Goal: Task Accomplishment & Management: Use online tool/utility

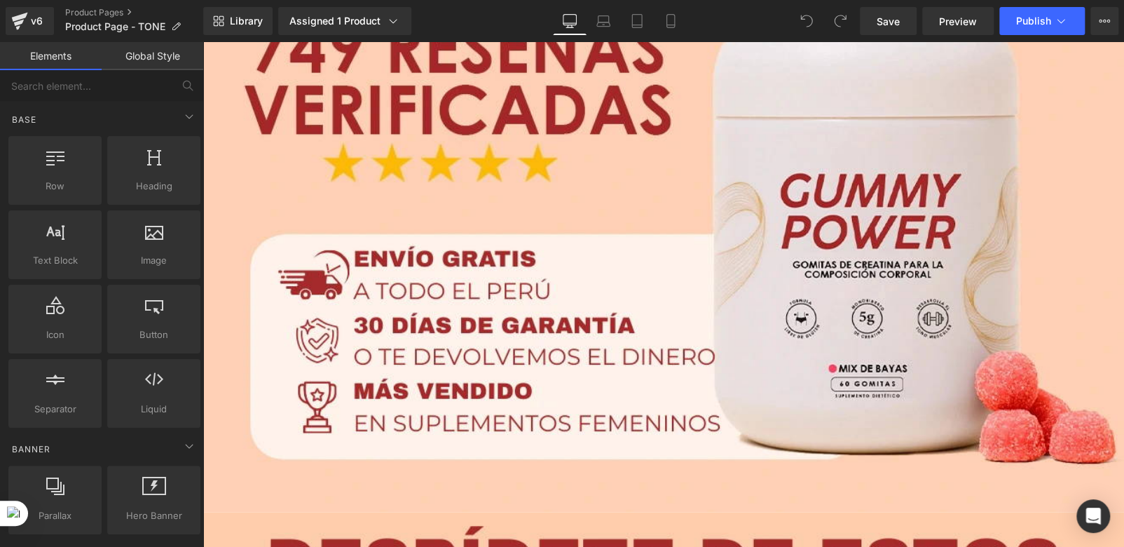
scroll to position [1472, 0]
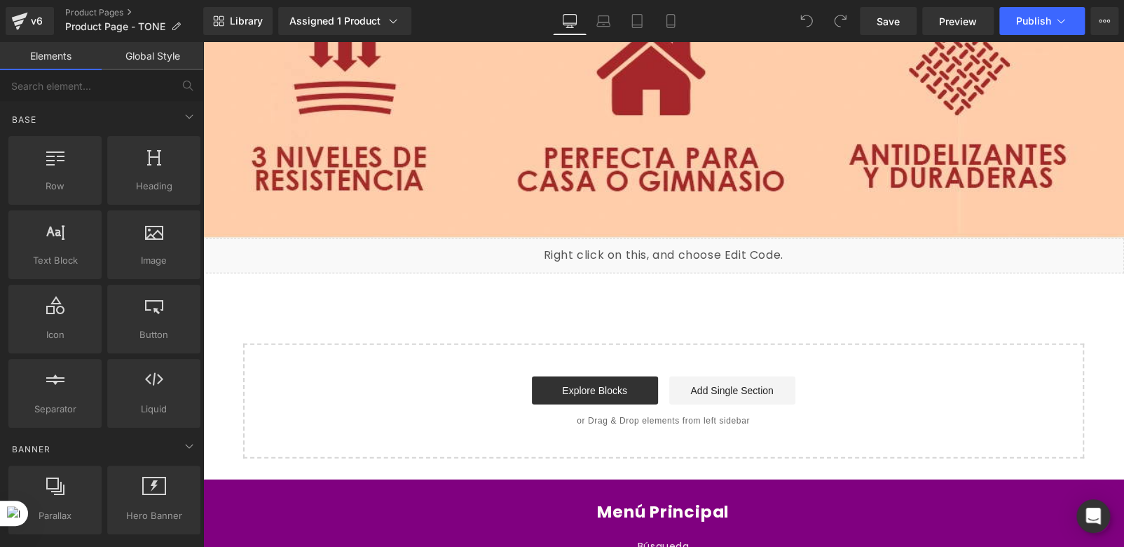
scroll to position [10568, 0]
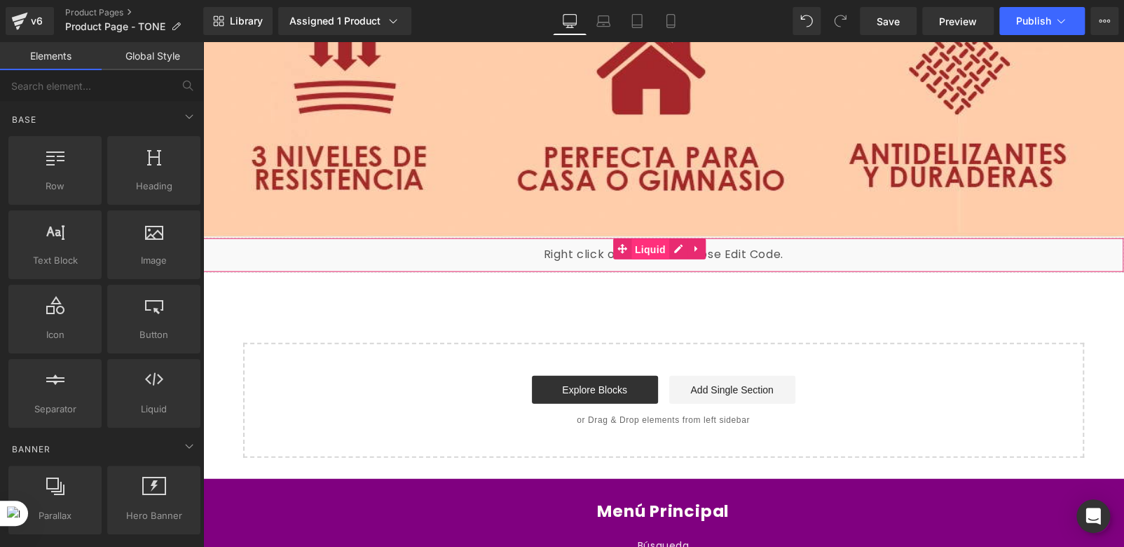
click at [647, 239] on span "Liquid" at bounding box center [651, 249] width 38 height 21
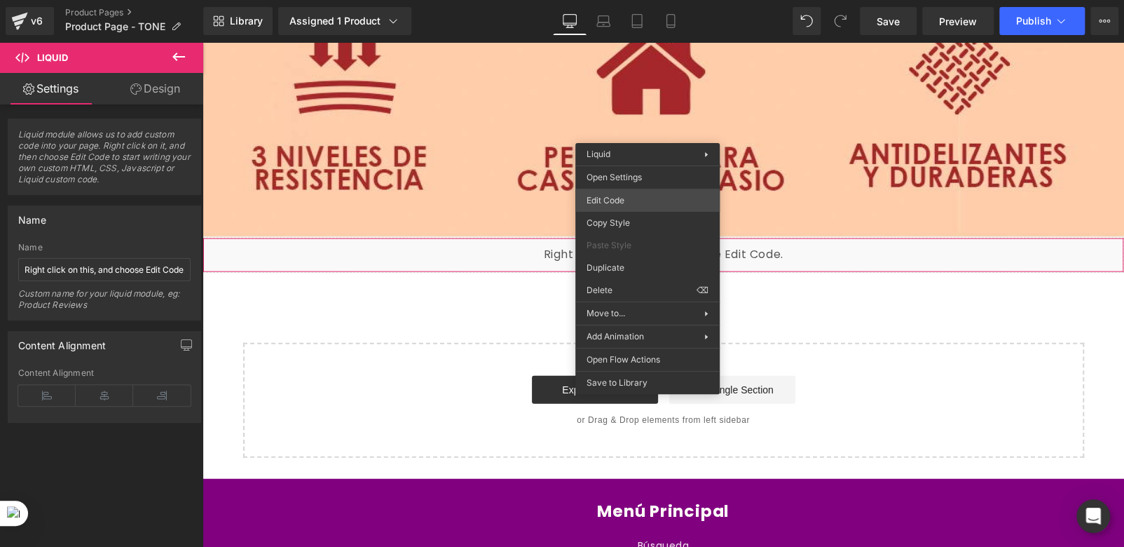
click at [600, 0] on div "Liquid You are previewing how the will restyle your page. You can not edit Elem…" at bounding box center [562, 0] width 1124 height 0
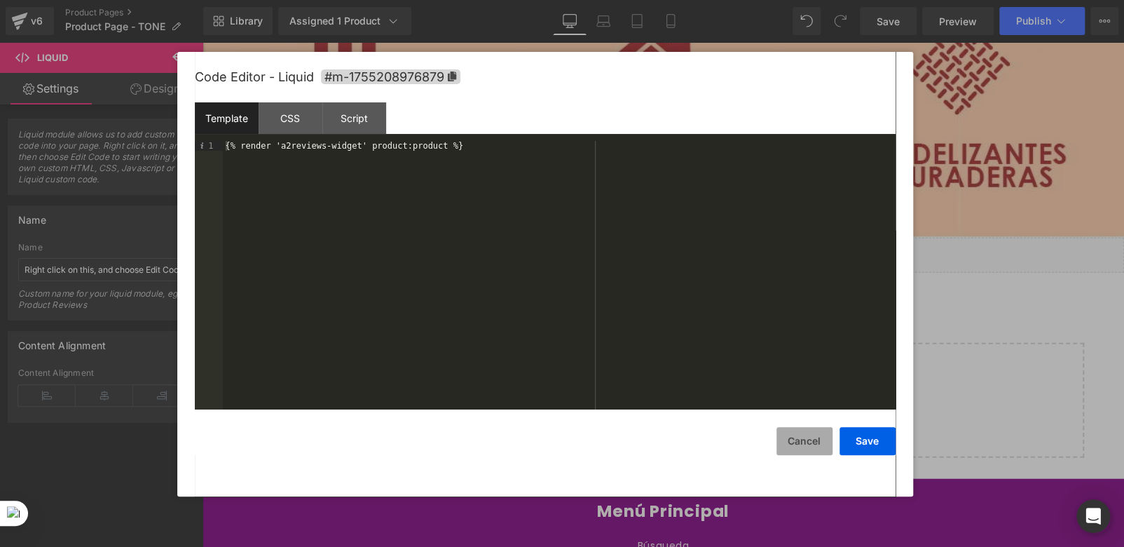
click at [806, 447] on button "Cancel" at bounding box center [805, 441] width 56 height 28
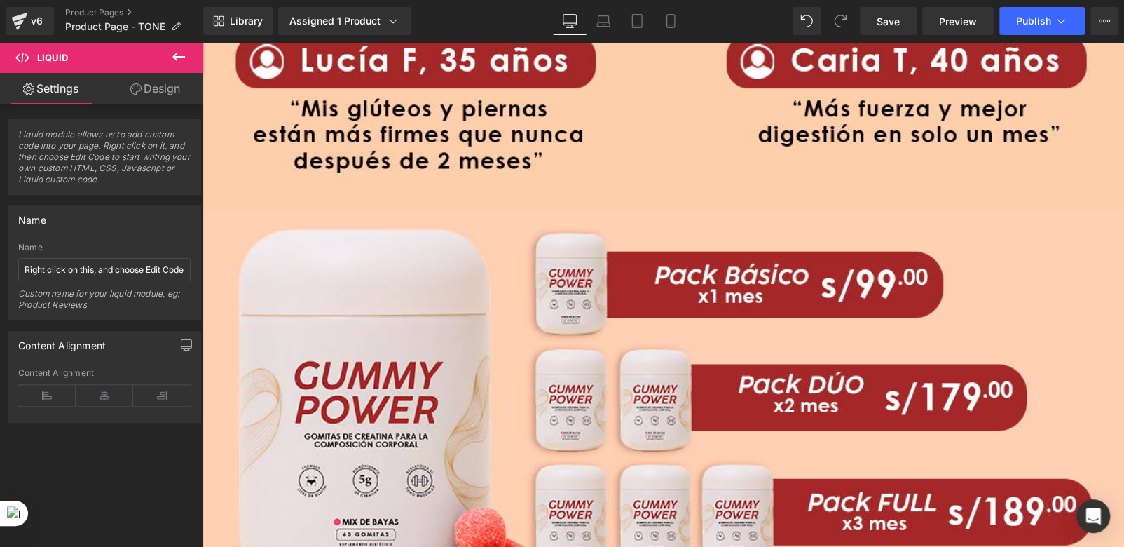
scroll to position [6151, 0]
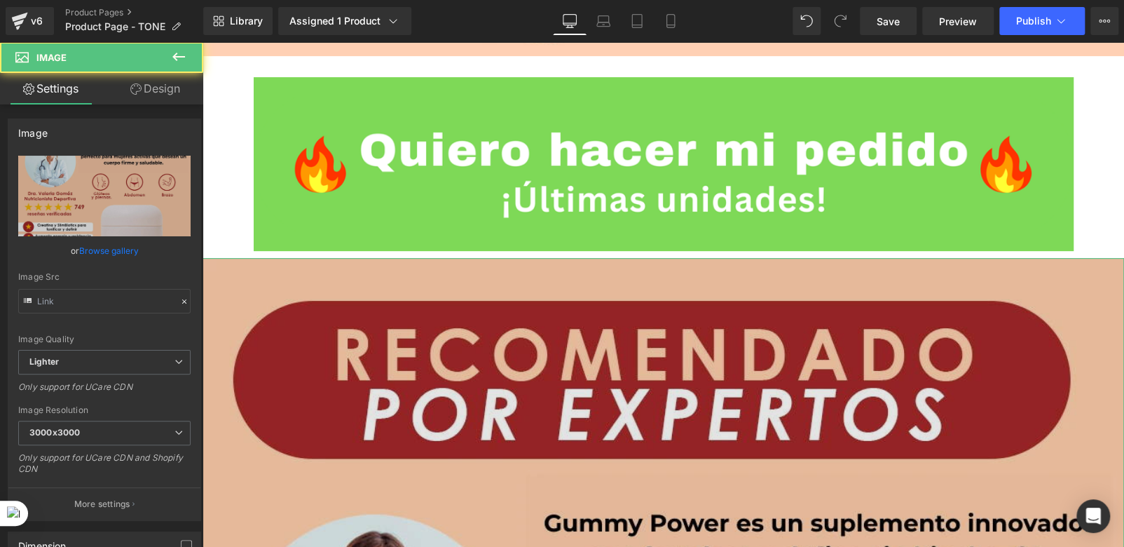
type input "[URL][DOMAIN_NAME]"
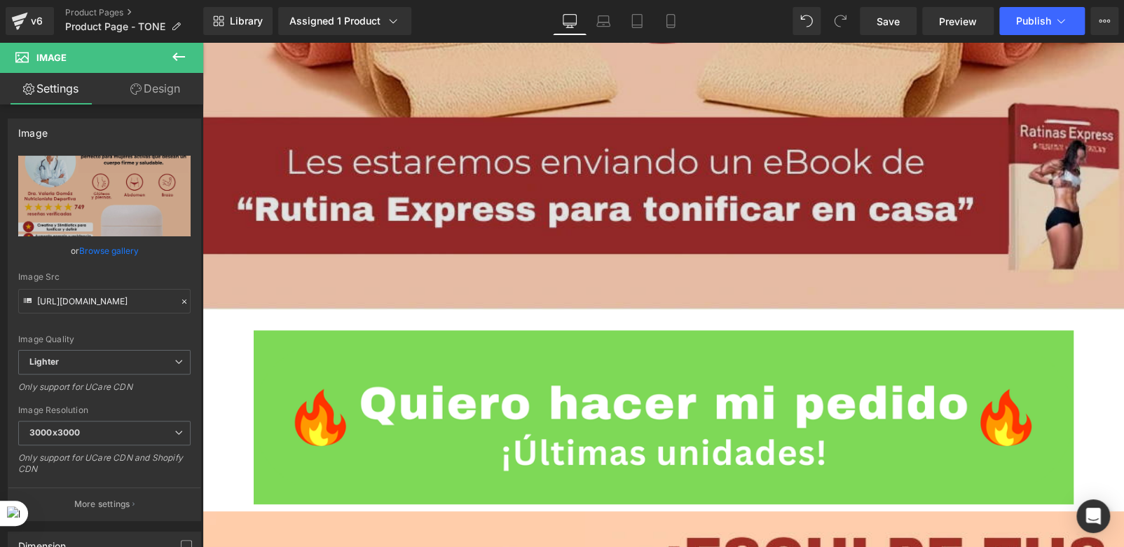
scroll to position [9165, 0]
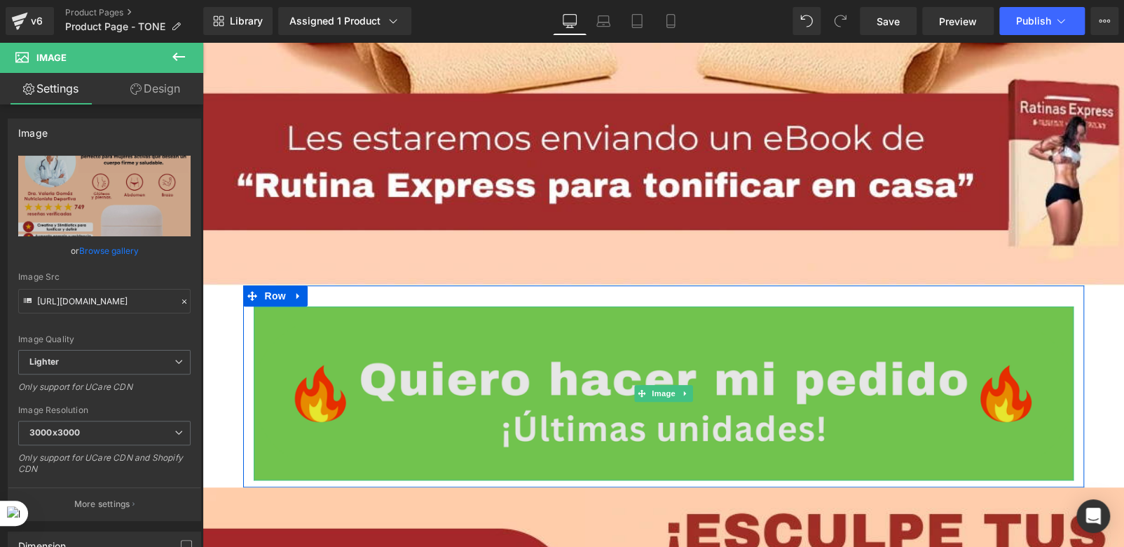
click at [538, 306] on img at bounding box center [664, 393] width 820 height 174
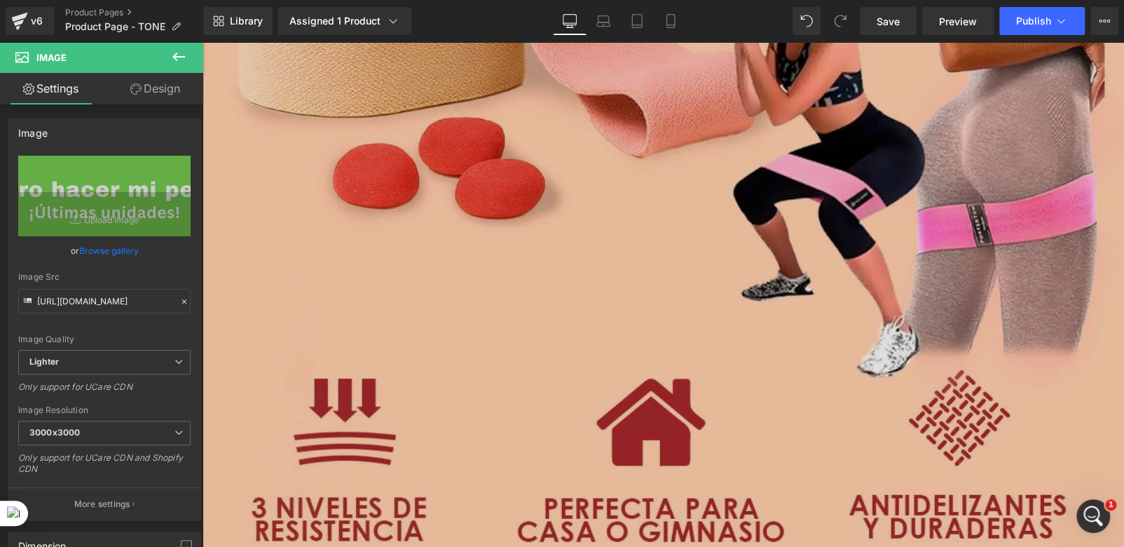
scroll to position [10077, 0]
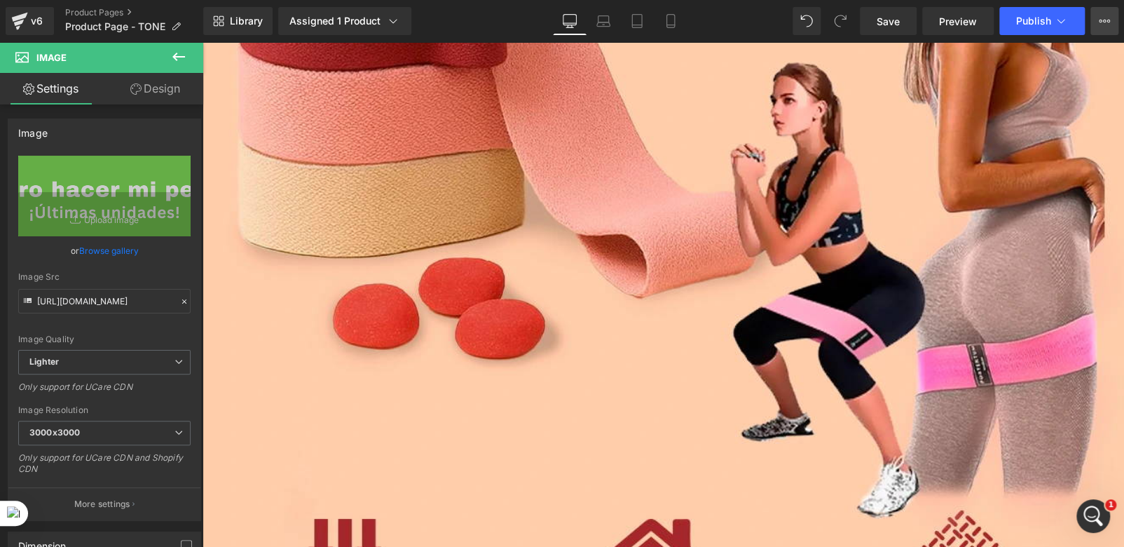
click at [1105, 19] on icon at bounding box center [1104, 20] width 11 height 11
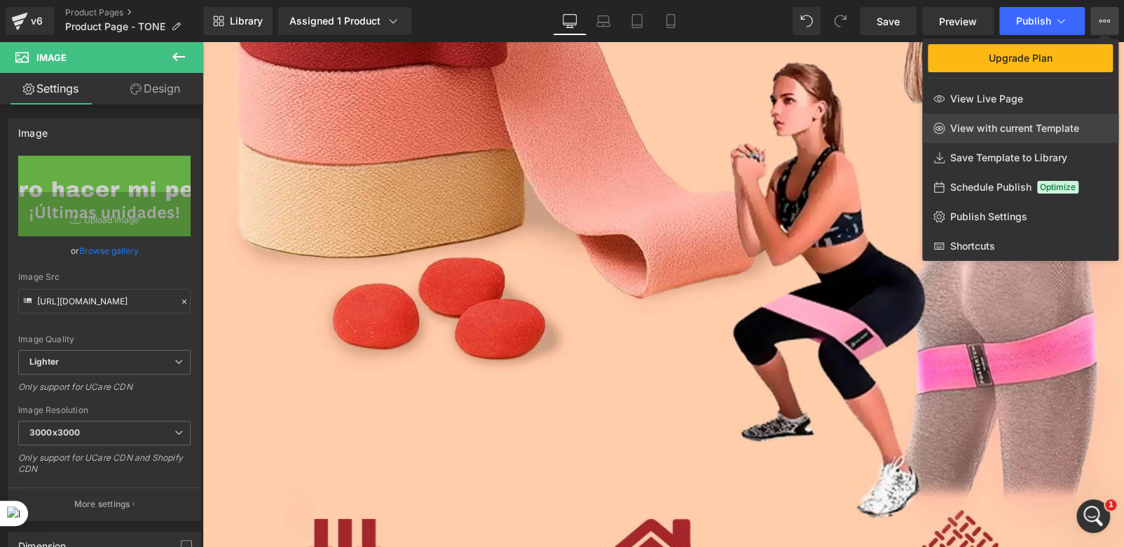
click at [973, 128] on span "View with current Template" at bounding box center [1015, 128] width 129 height 13
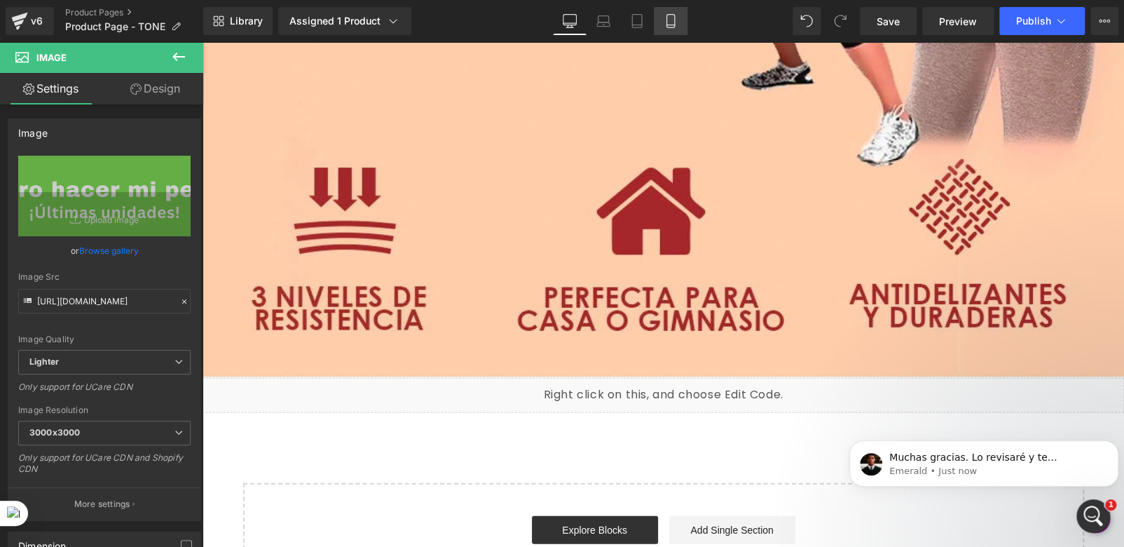
scroll to position [0, 0]
click at [673, 18] on icon at bounding box center [671, 21] width 14 height 14
type input "100"
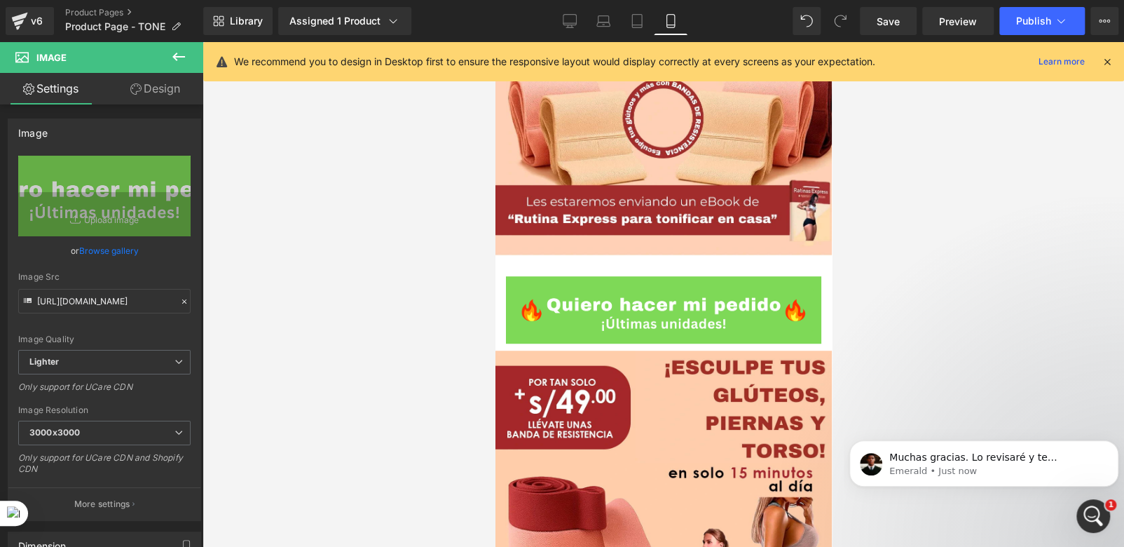
scroll to position [3259, 0]
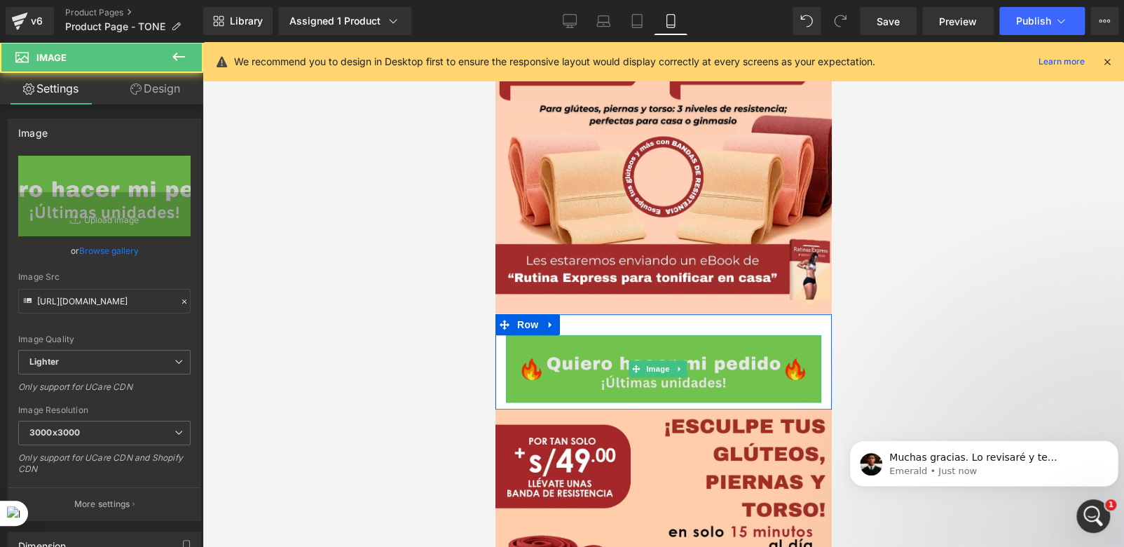
click at [601, 335] on img at bounding box center [662, 368] width 315 height 67
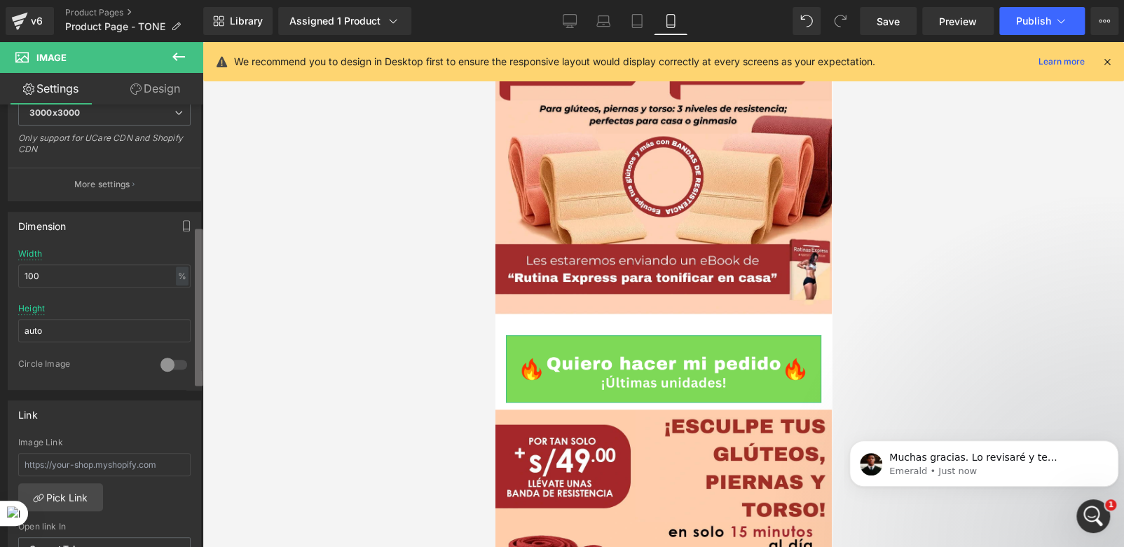
scroll to position [375, 0]
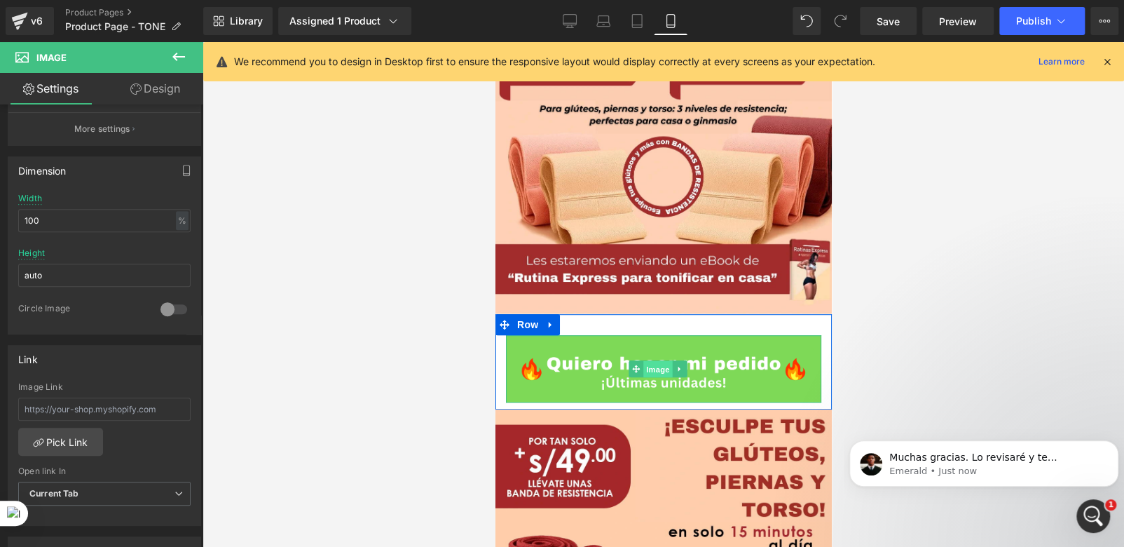
click at [657, 361] on span "Image" at bounding box center [658, 369] width 29 height 17
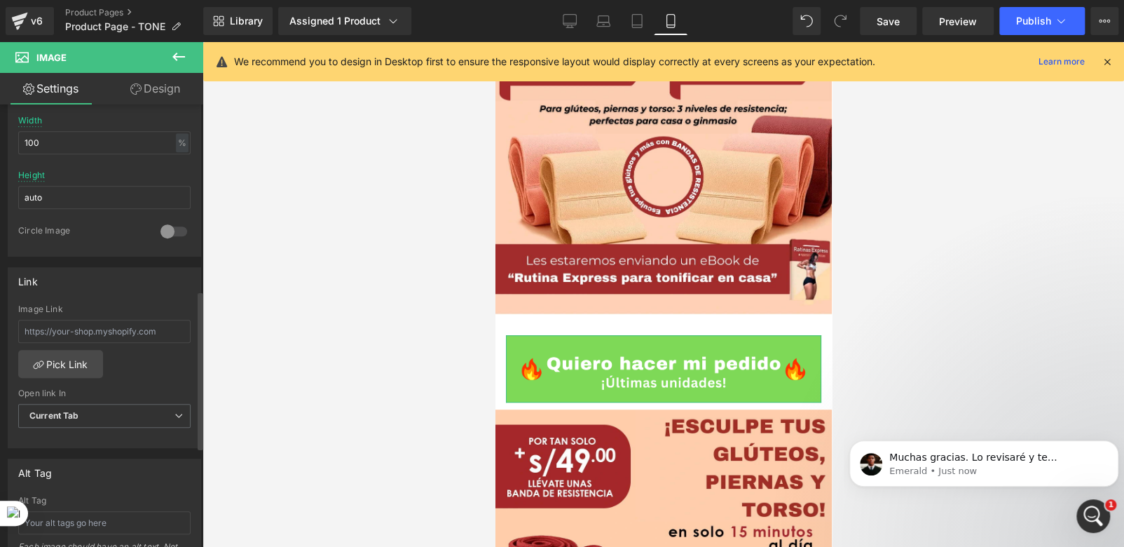
scroll to position [446, 0]
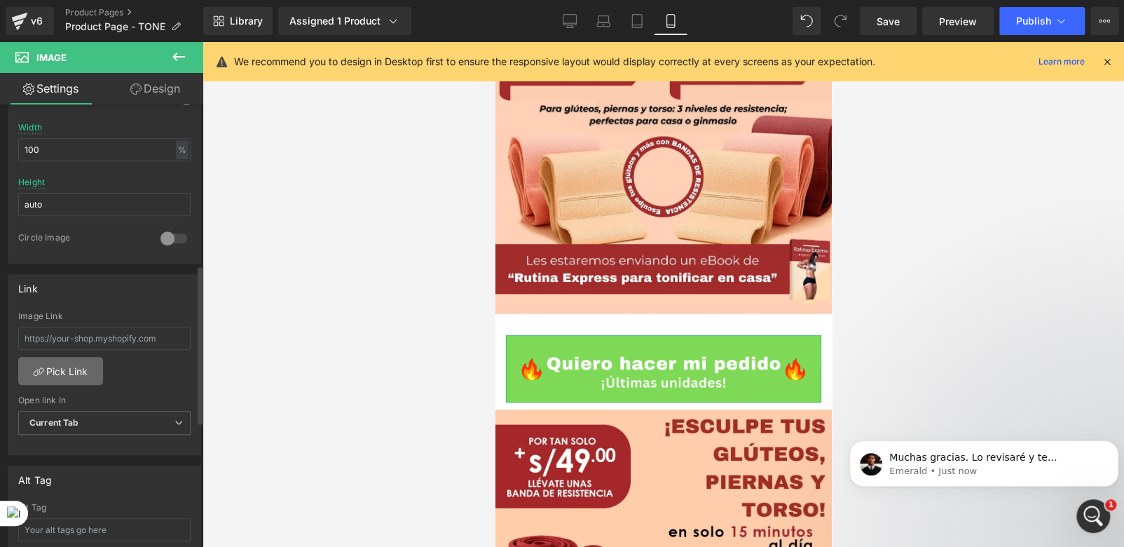
click at [60, 369] on link "Pick Link" at bounding box center [60, 371] width 85 height 28
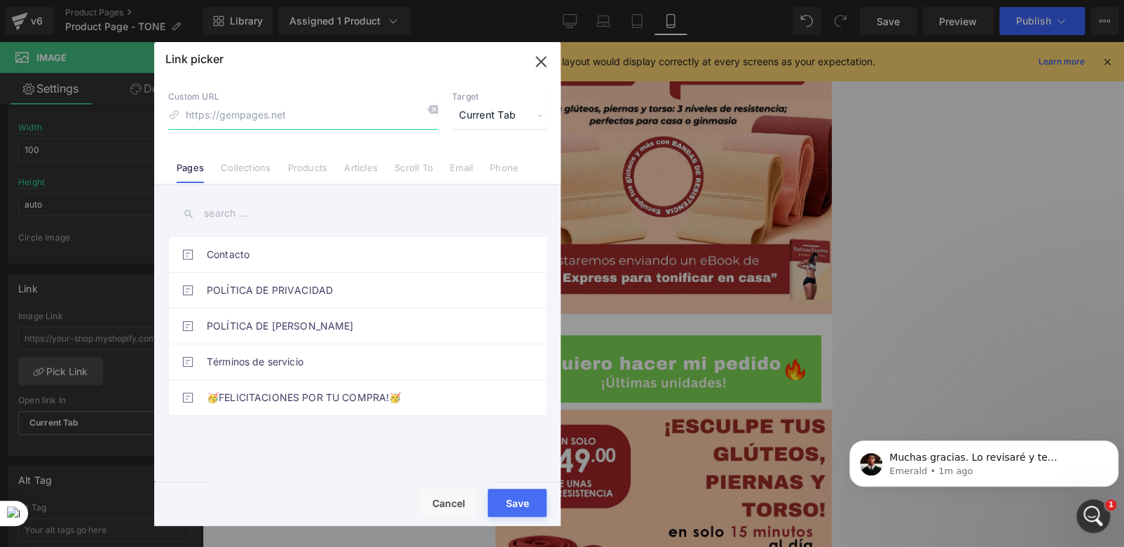
click at [541, 66] on icon "button" at bounding box center [541, 61] width 22 height 22
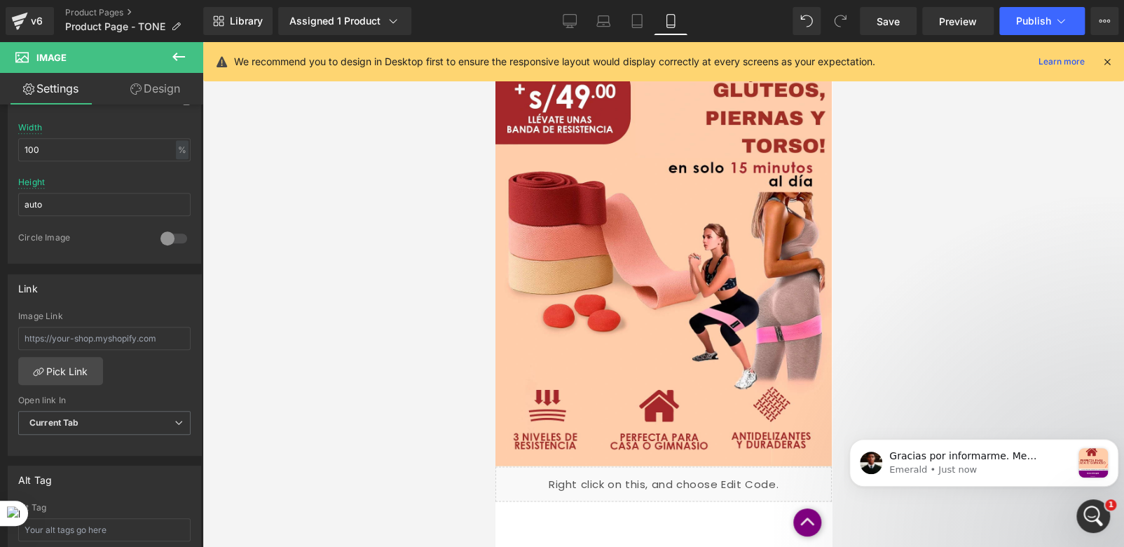
scroll to position [3617, 0]
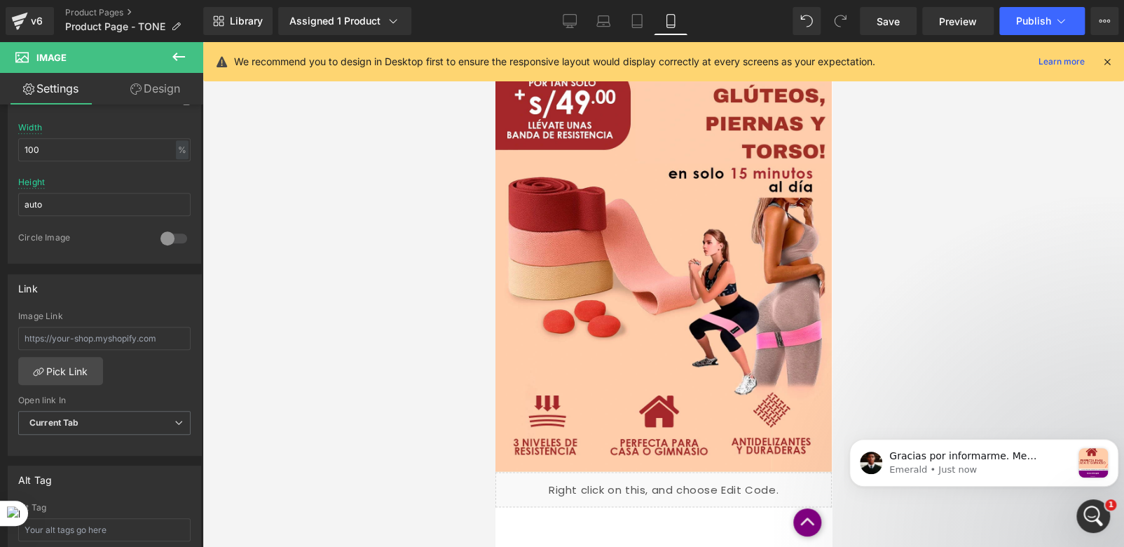
click at [664, 472] on div "Liquid" at bounding box center [663, 489] width 337 height 35
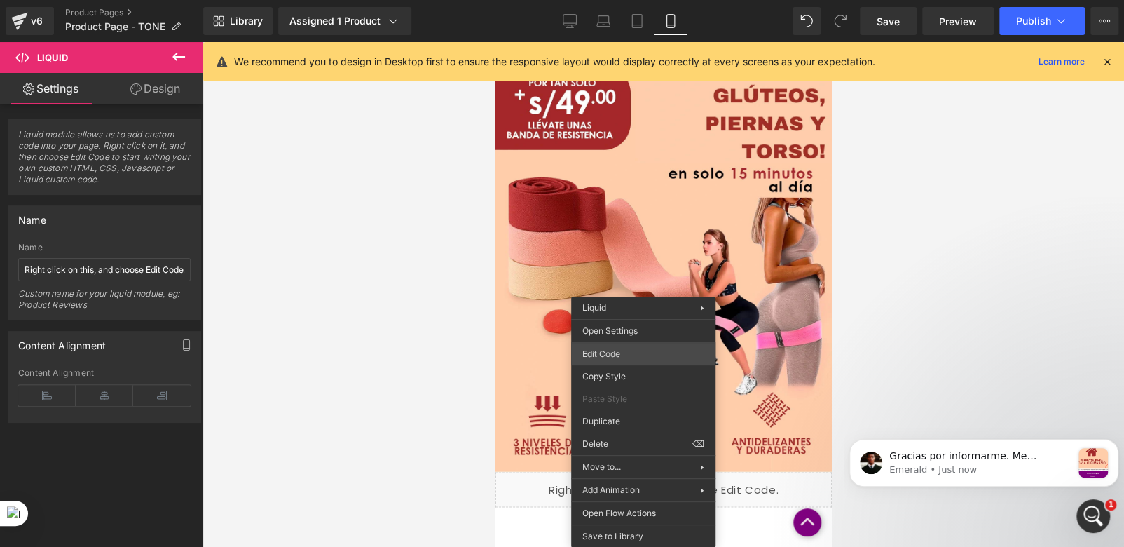
click at [603, 0] on div "Image You are previewing how the will restyle your page. You can not edit Eleme…" at bounding box center [562, 0] width 1124 height 0
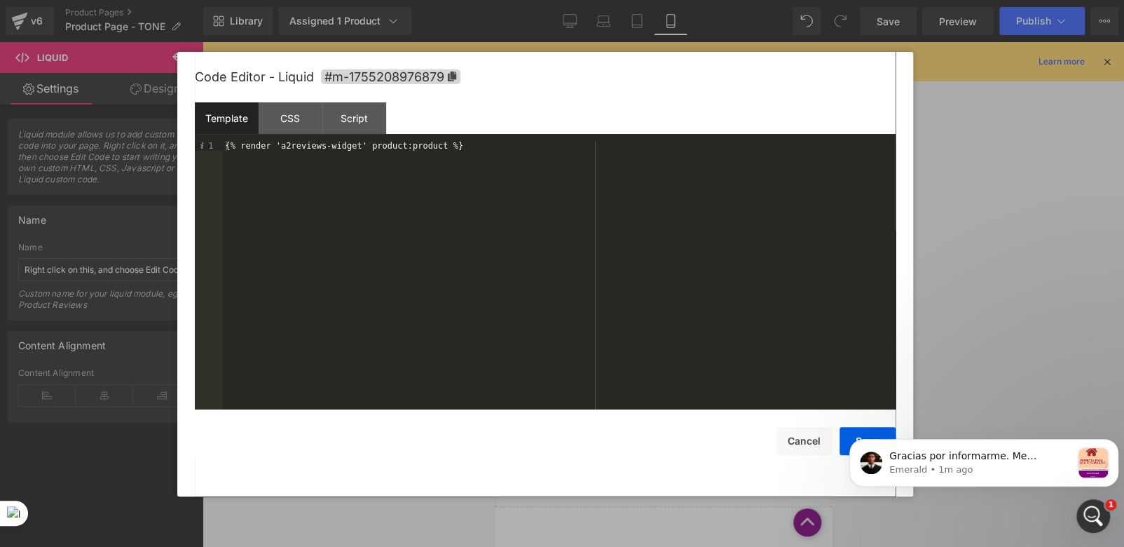
click at [968, 166] on div at bounding box center [562, 273] width 1124 height 547
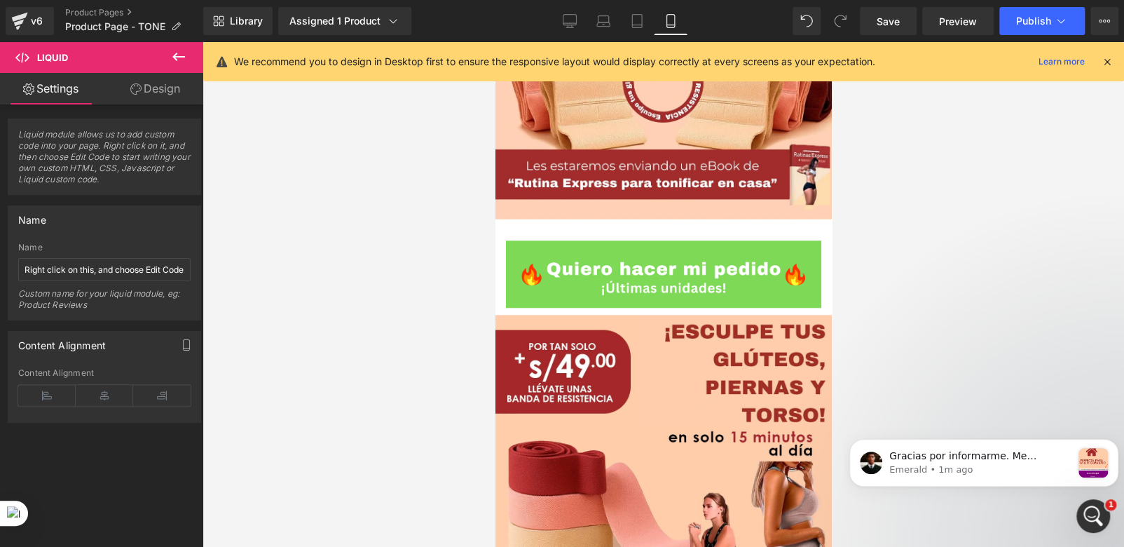
scroll to position [3336, 0]
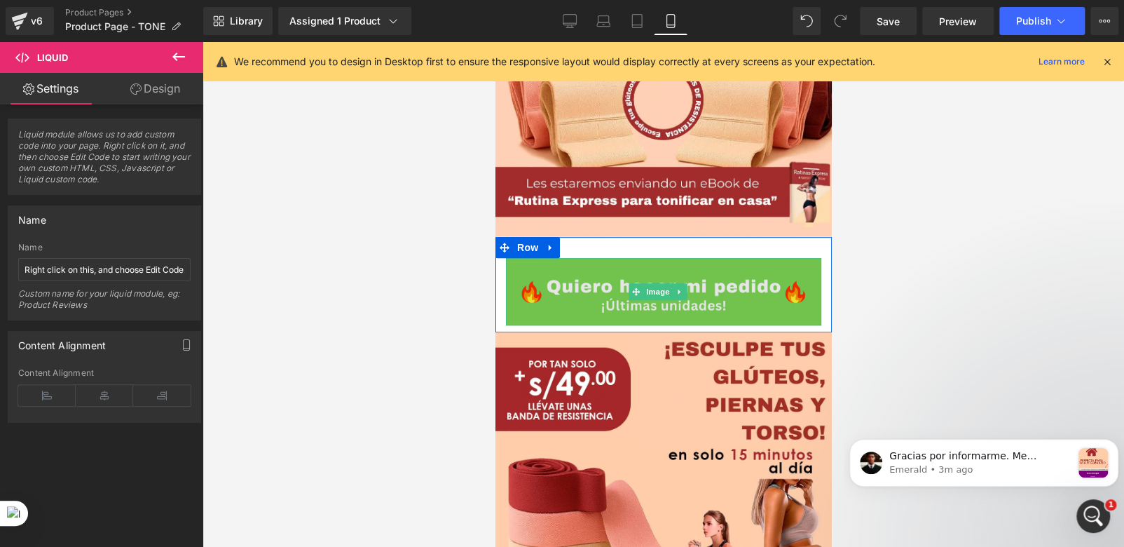
click at [589, 258] on img at bounding box center [662, 291] width 315 height 67
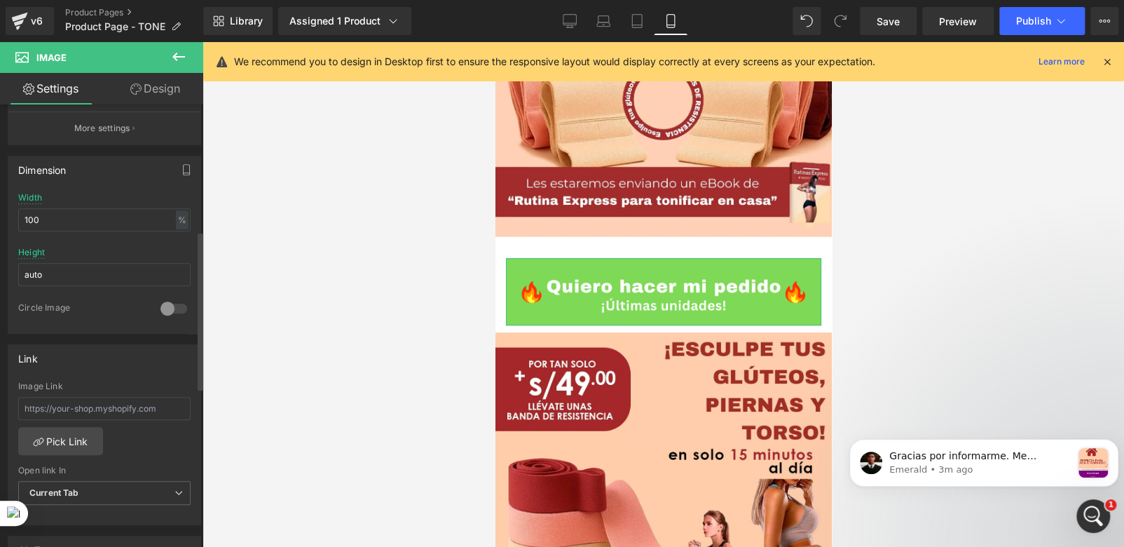
scroll to position [421, 0]
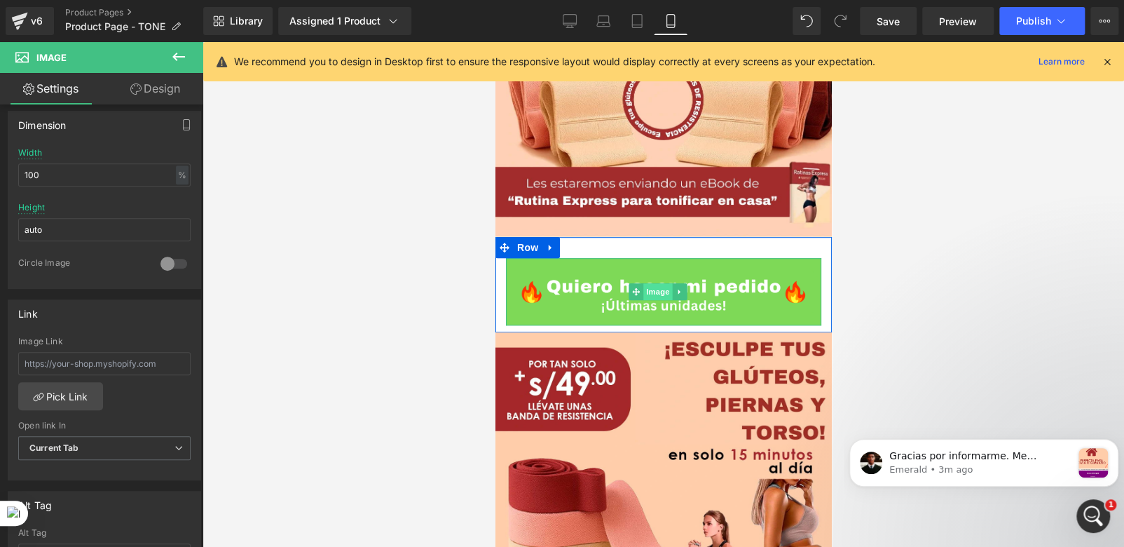
click at [655, 283] on span "Image" at bounding box center [658, 291] width 29 height 17
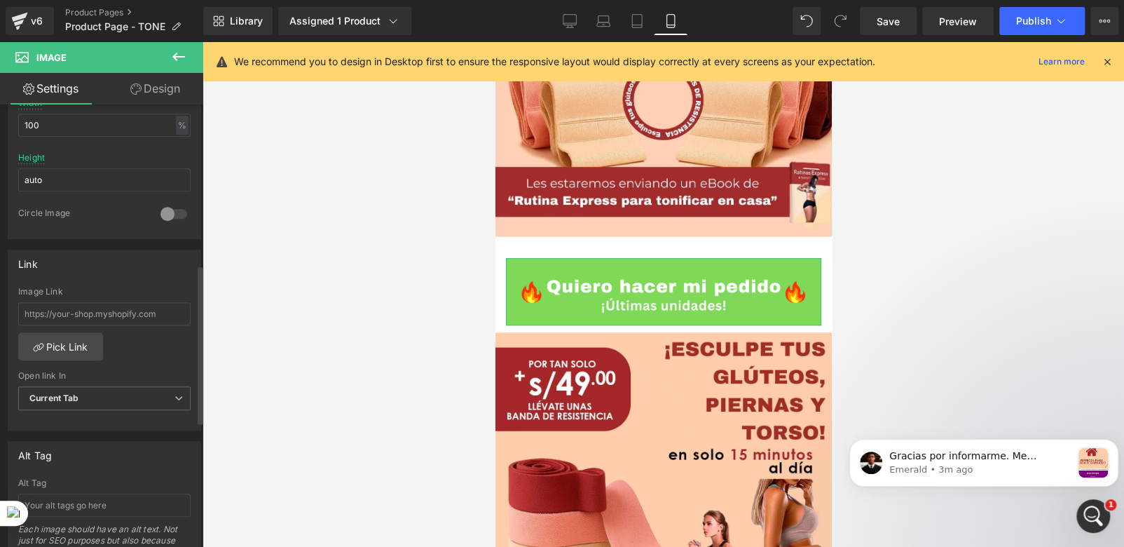
scroll to position [446, 0]
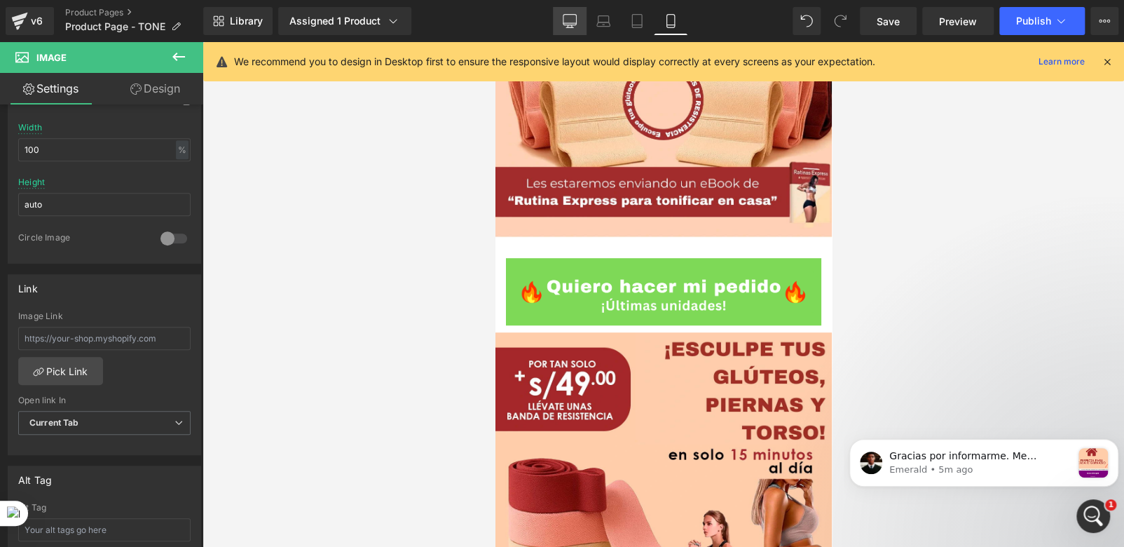
click at [566, 22] on icon at bounding box center [570, 21] width 14 height 14
type input "auto"
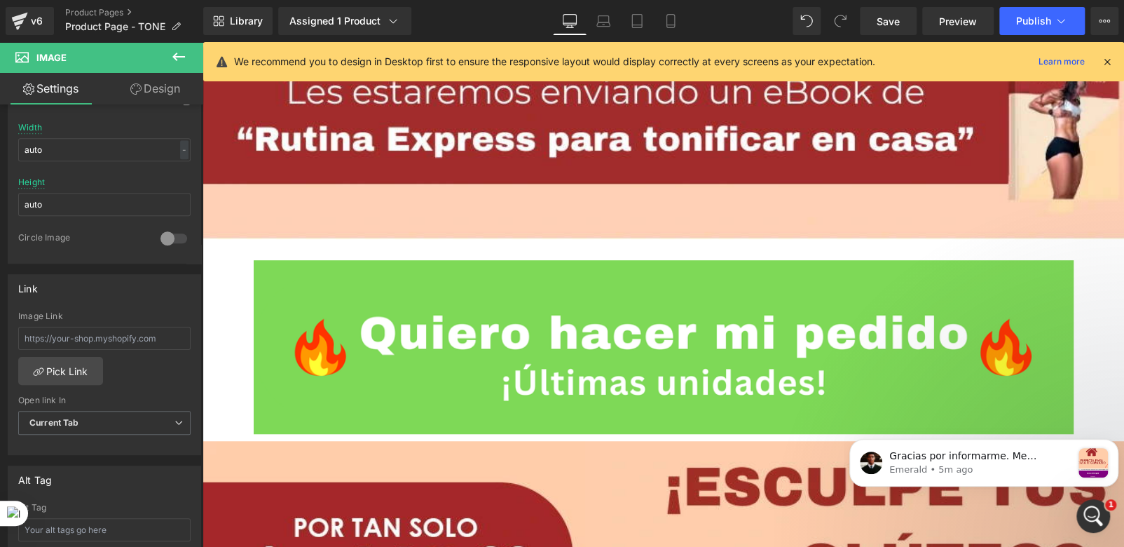
scroll to position [9233, 0]
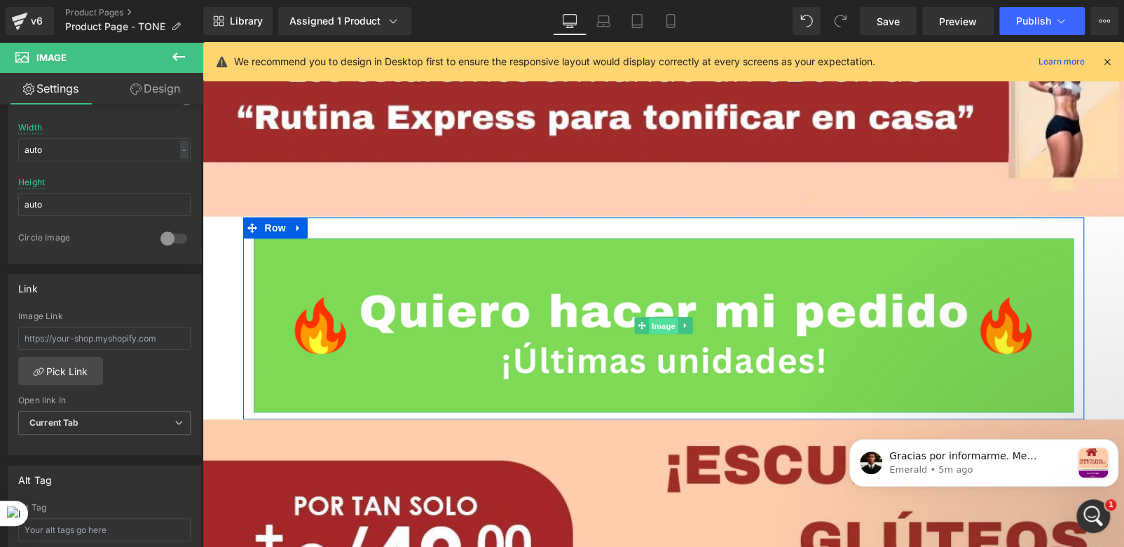
click at [651, 318] on span "Image" at bounding box center [663, 326] width 29 height 17
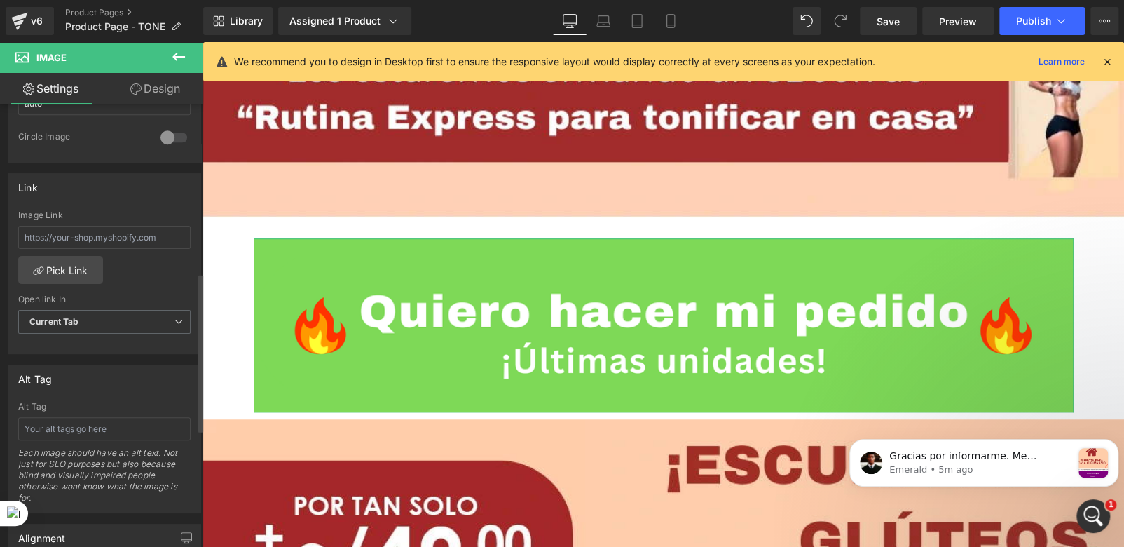
scroll to position [560, 0]
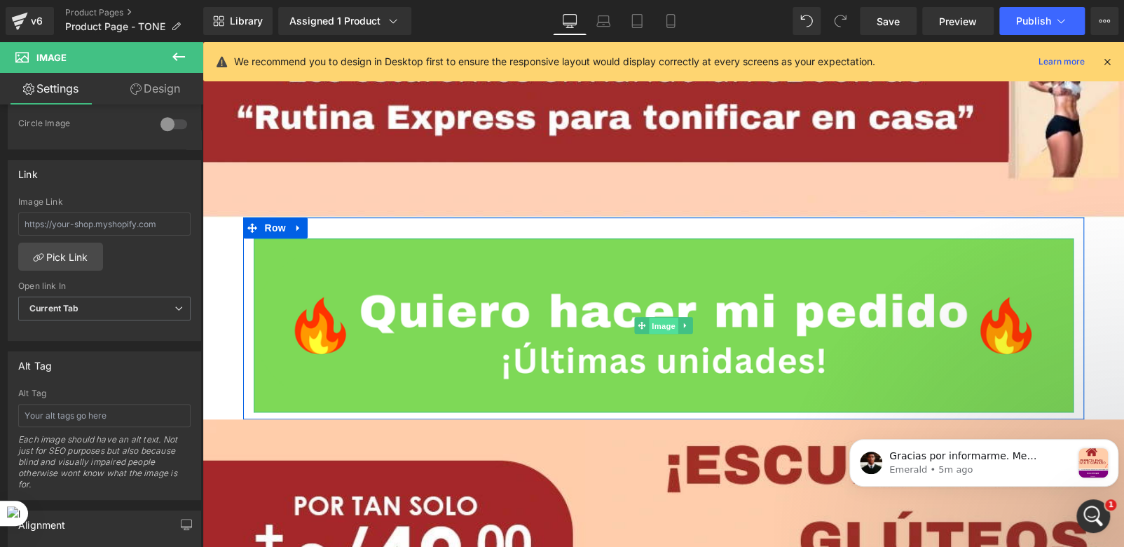
click at [658, 318] on span "Image" at bounding box center [663, 326] width 29 height 17
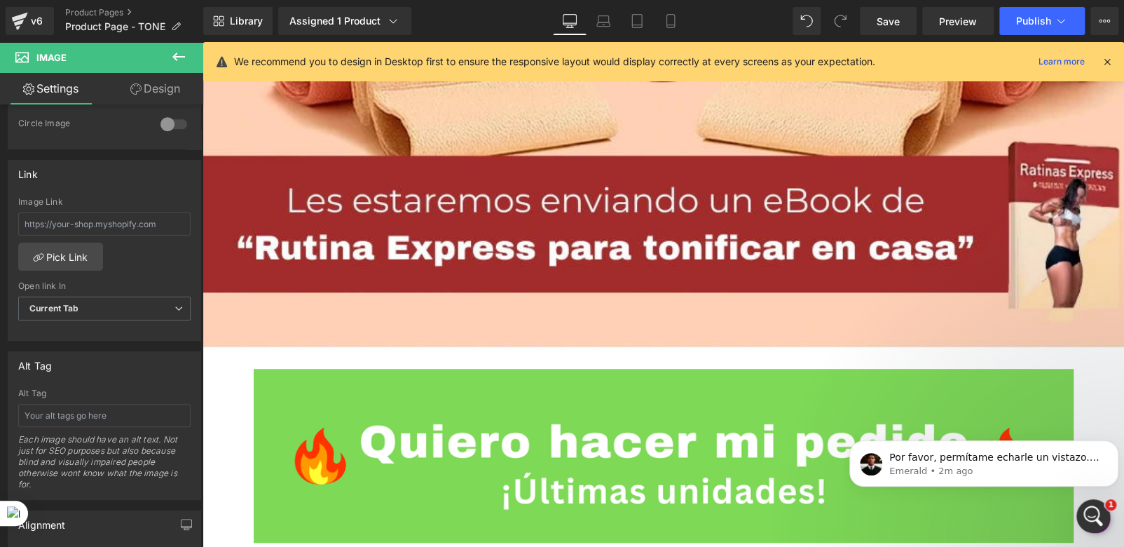
scroll to position [9233, 0]
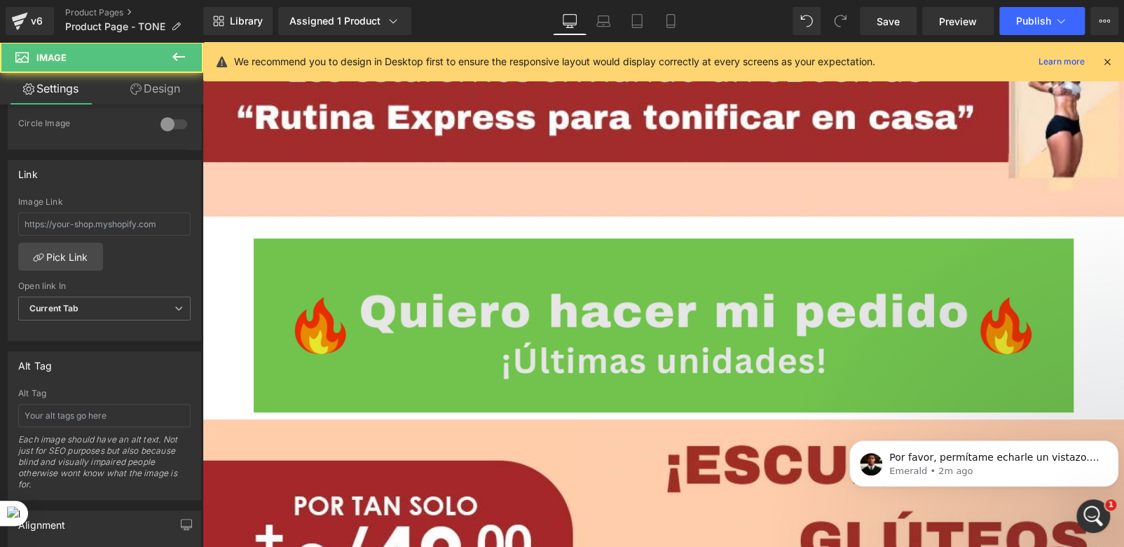
click at [623, 238] on img at bounding box center [664, 325] width 820 height 174
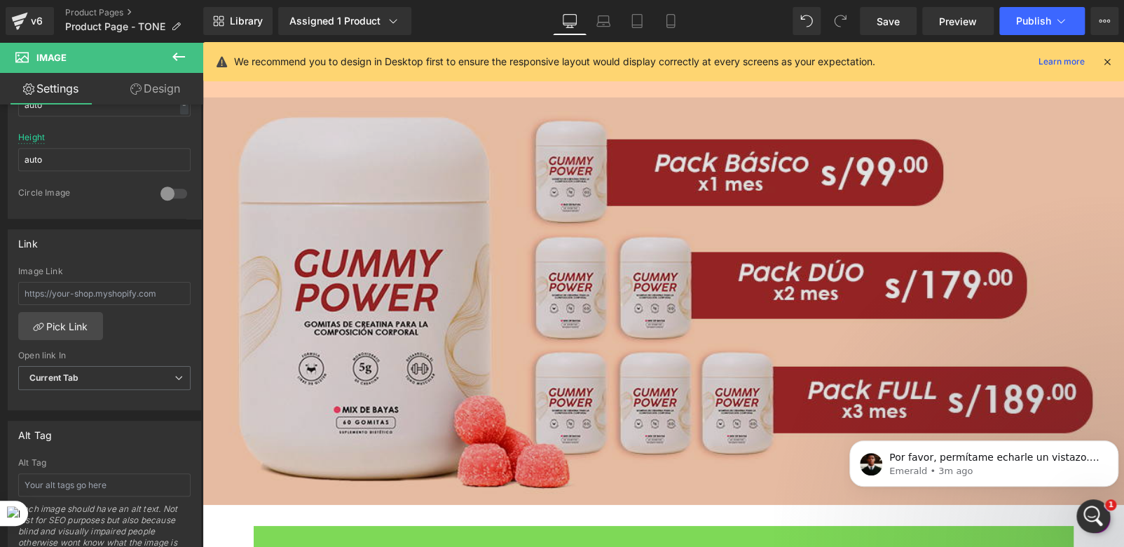
scroll to position [5728, 0]
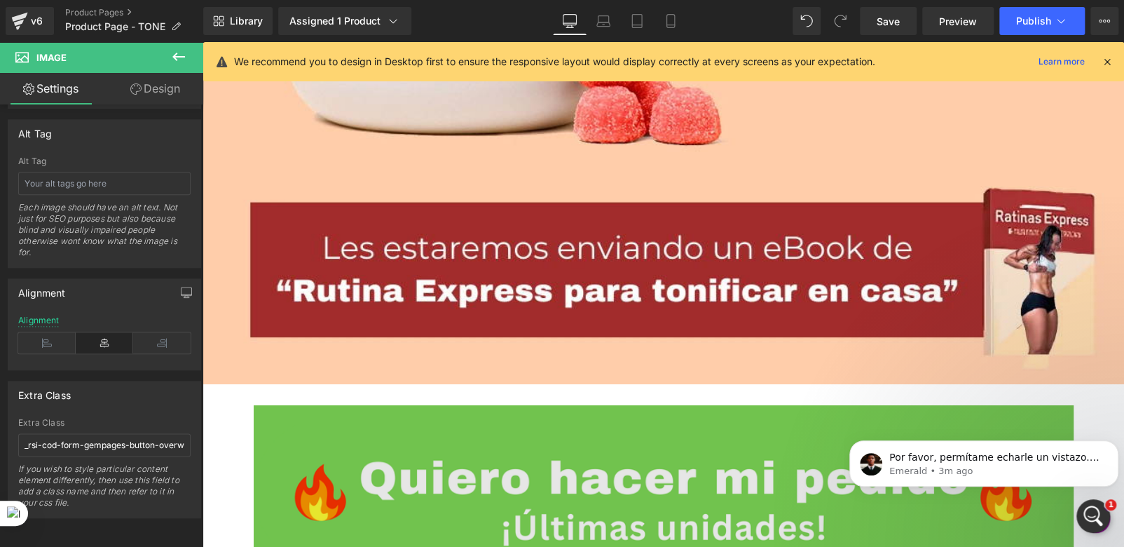
scroll to position [2713, 0]
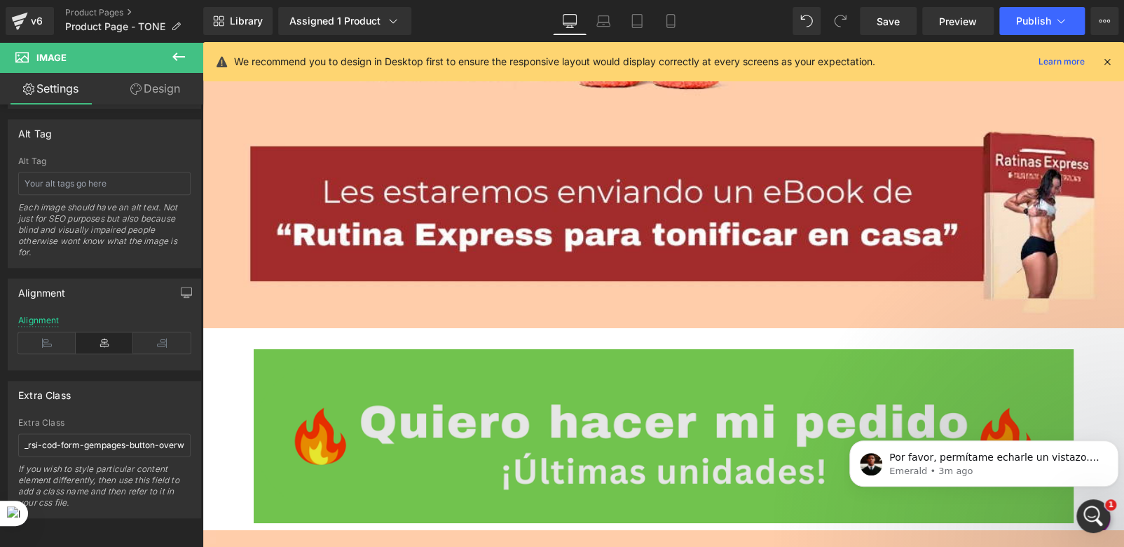
click at [543, 367] on img at bounding box center [664, 436] width 820 height 174
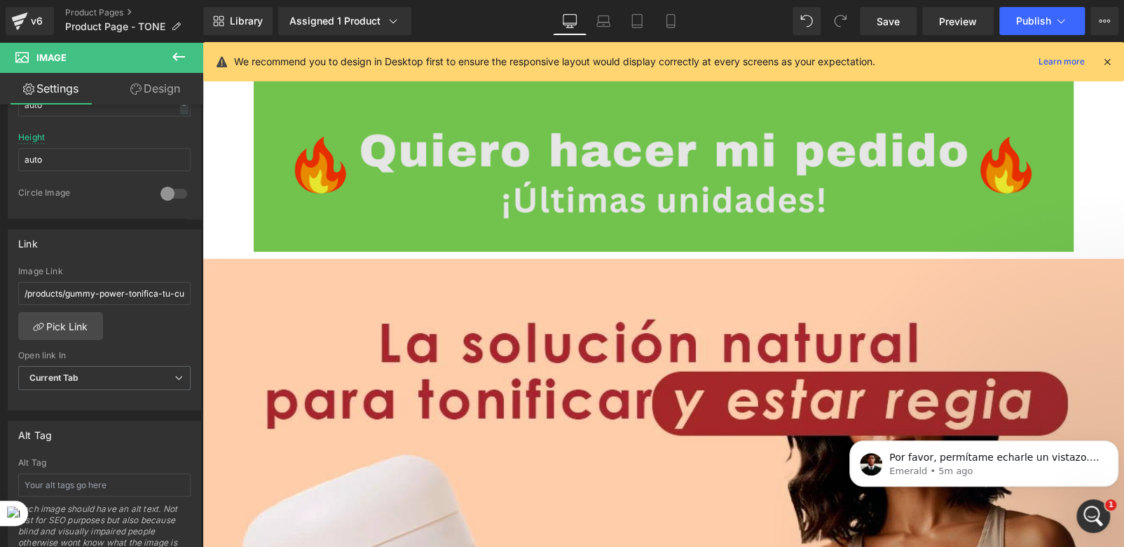
scroll to position [2784, 0]
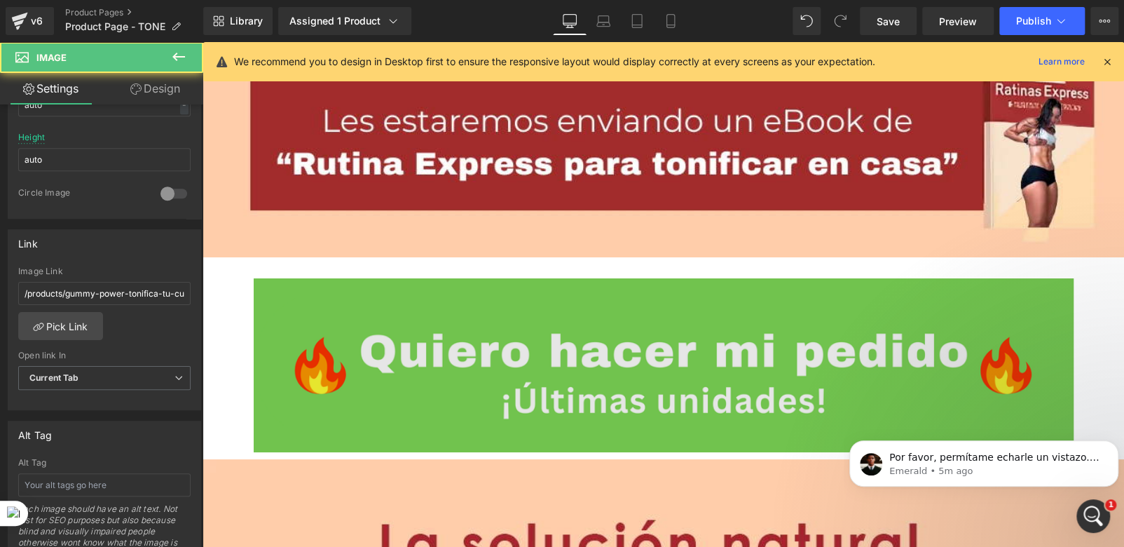
click at [524, 314] on img at bounding box center [664, 365] width 820 height 174
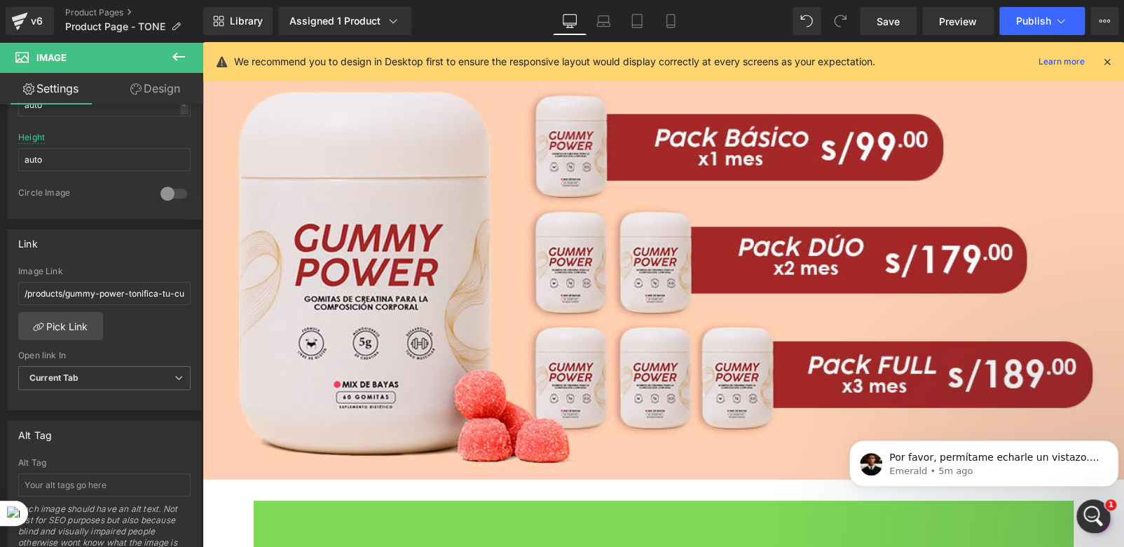
scroll to position [5939, 0]
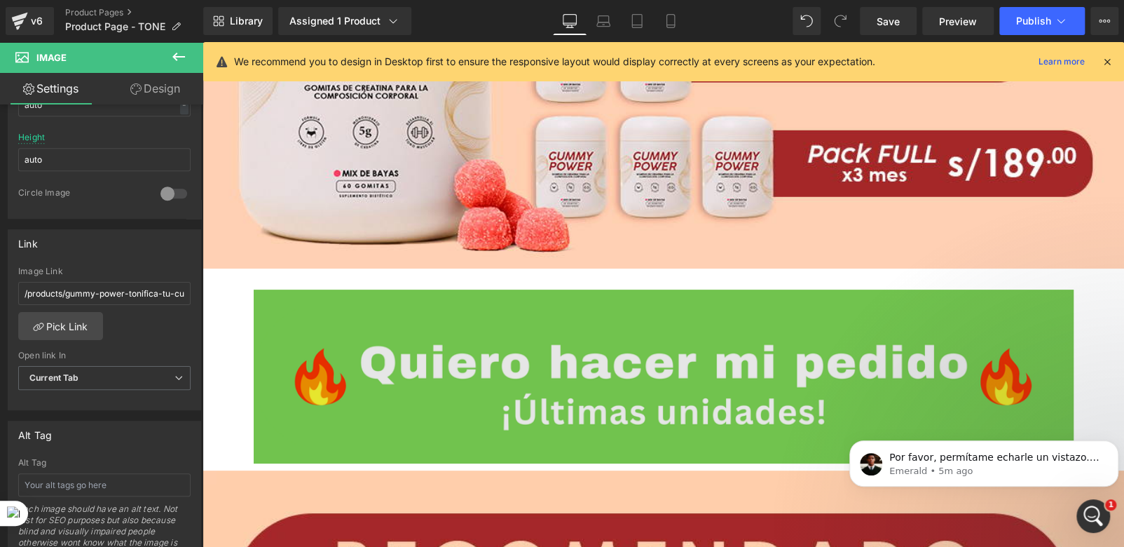
click at [614, 293] on img at bounding box center [664, 377] width 820 height 174
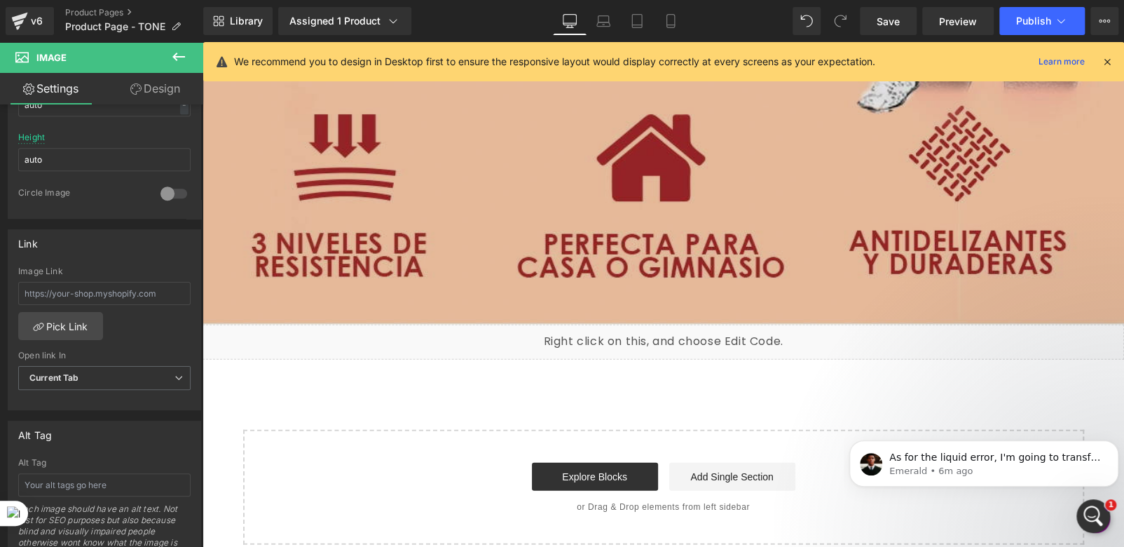
scroll to position [10427, 0]
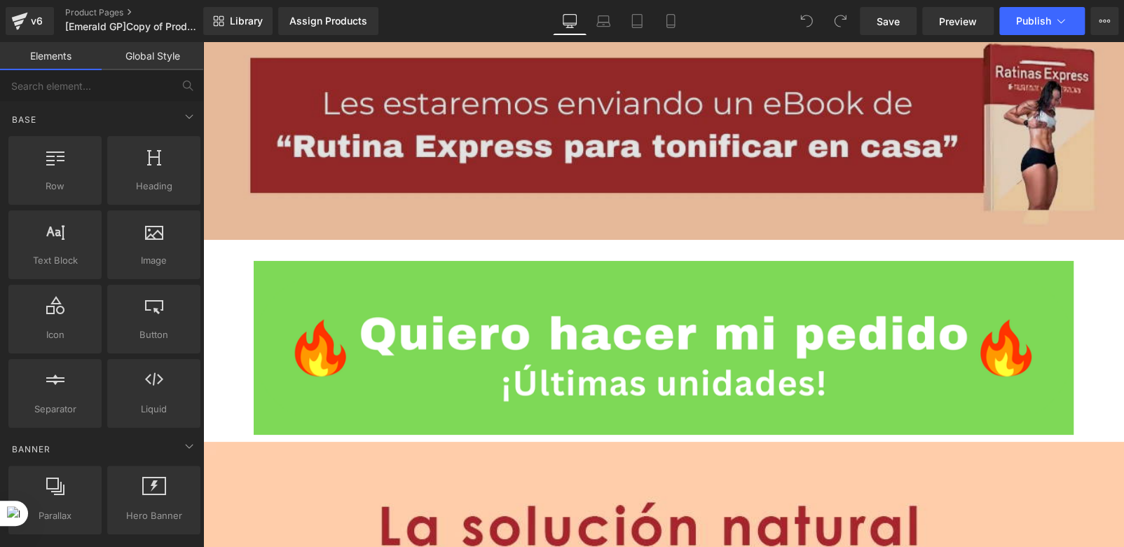
scroll to position [2874, 0]
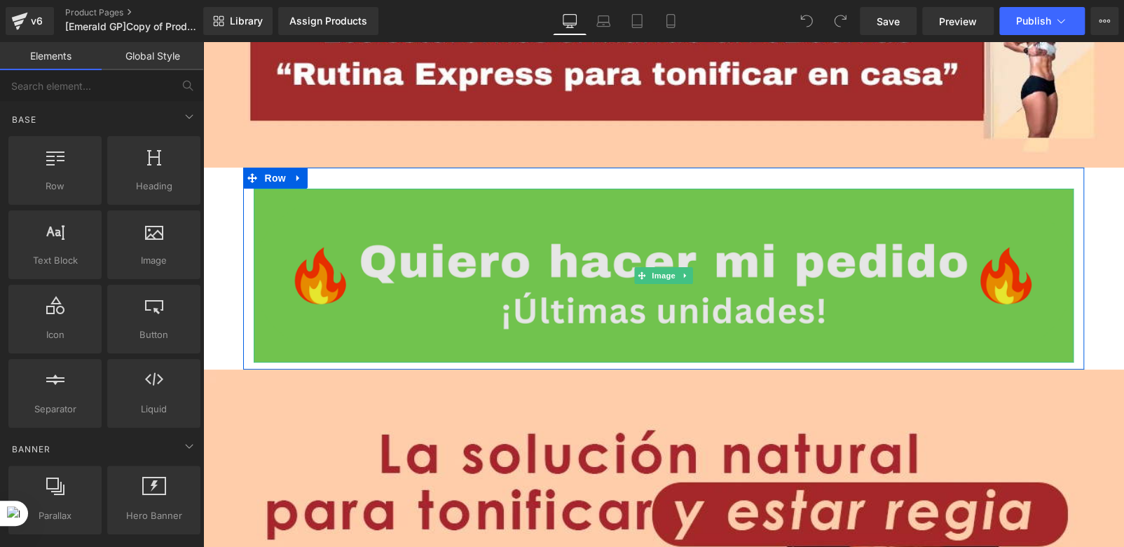
click at [519, 252] on img at bounding box center [664, 276] width 820 height 174
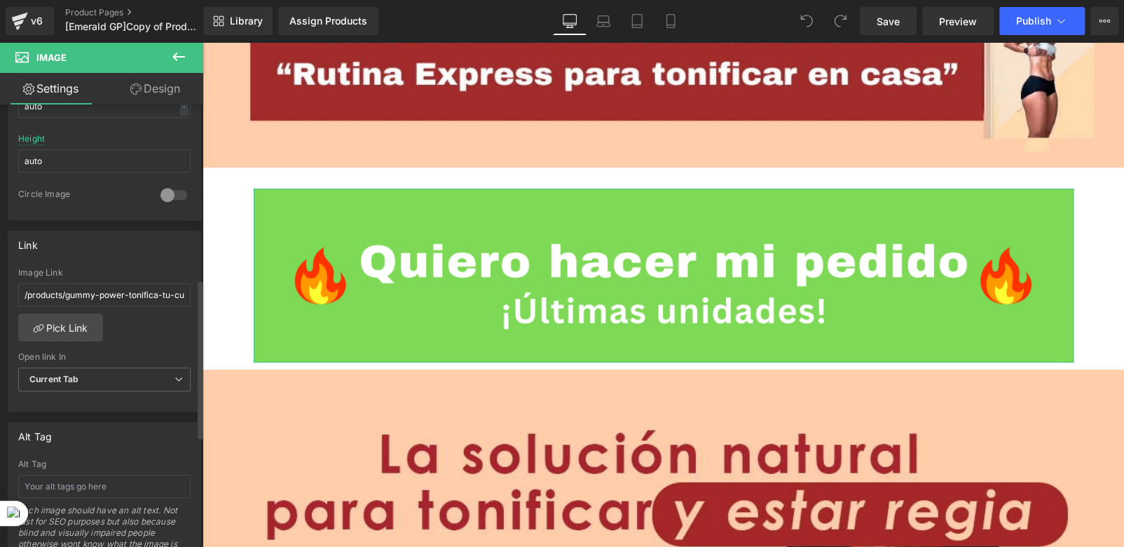
scroll to position [491, 0]
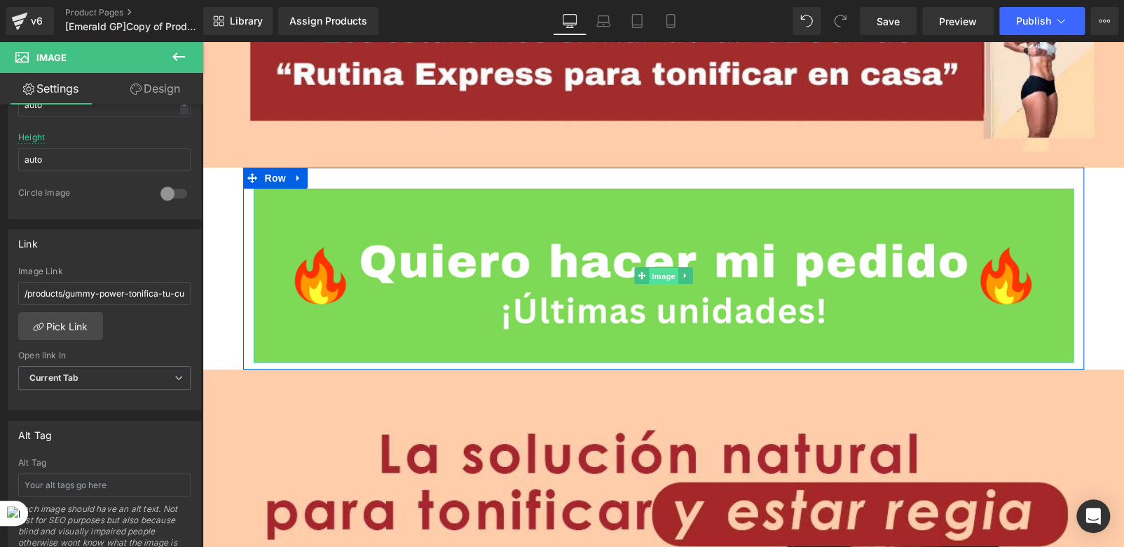
click at [652, 268] on span "Image" at bounding box center [663, 276] width 29 height 17
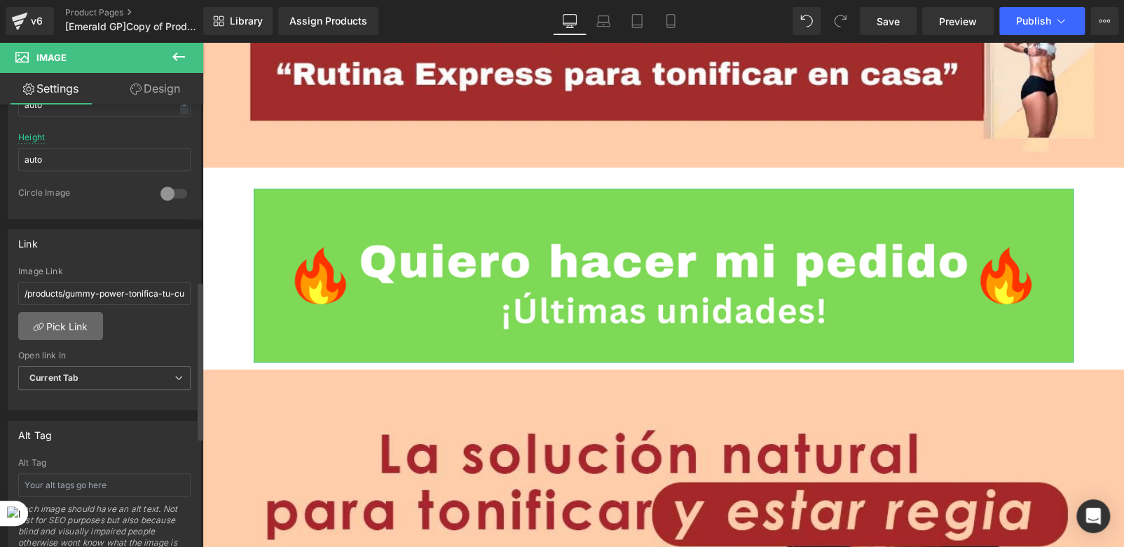
click at [60, 326] on link "Pick Link" at bounding box center [60, 326] width 85 height 28
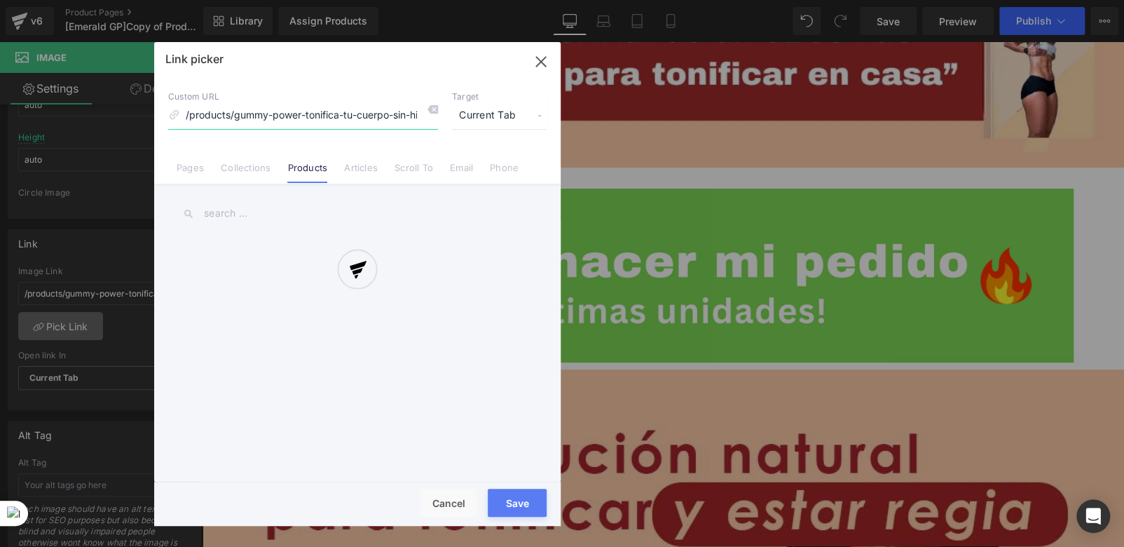
scroll to position [0, 27]
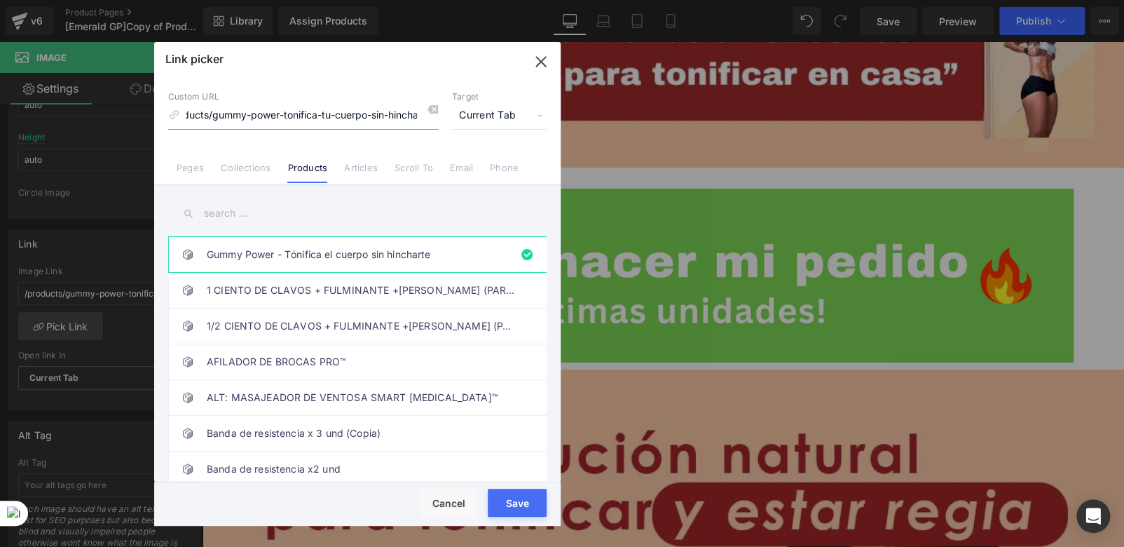
click at [542, 66] on icon "button" at bounding box center [541, 61] width 22 height 22
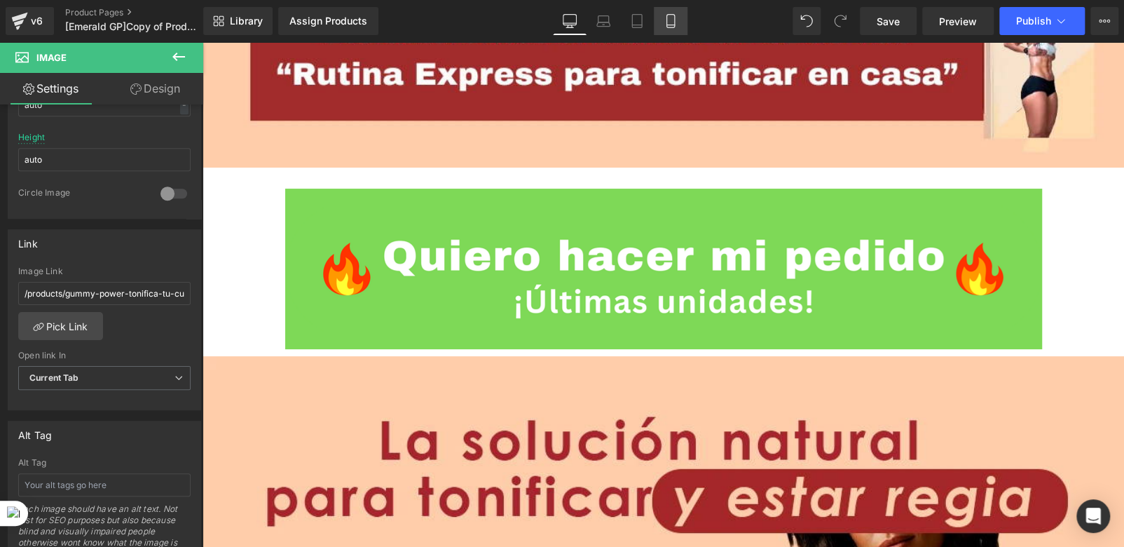
click at [665, 25] on icon at bounding box center [671, 21] width 14 height 14
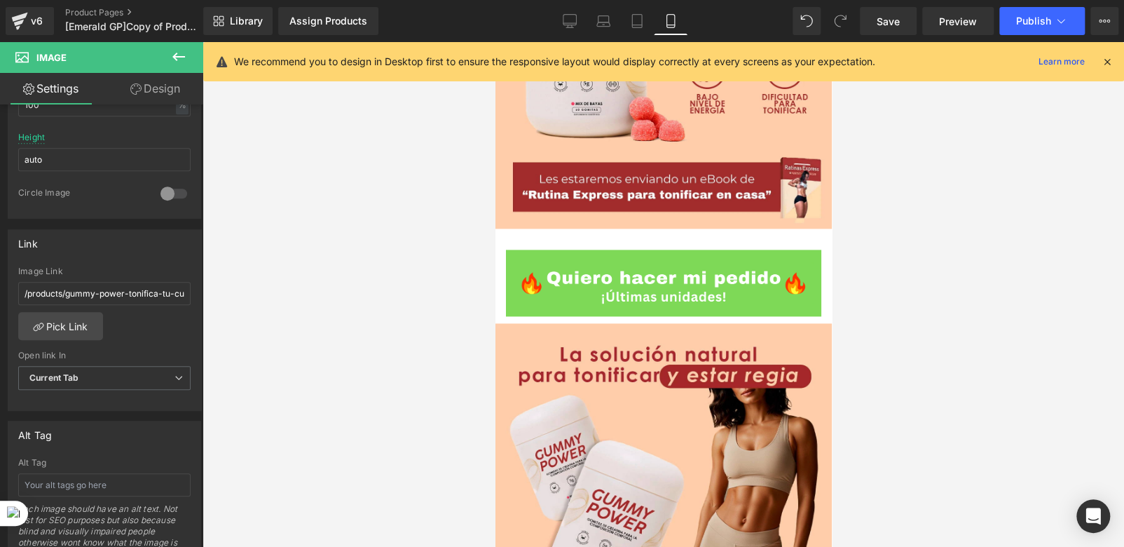
scroll to position [950, 0]
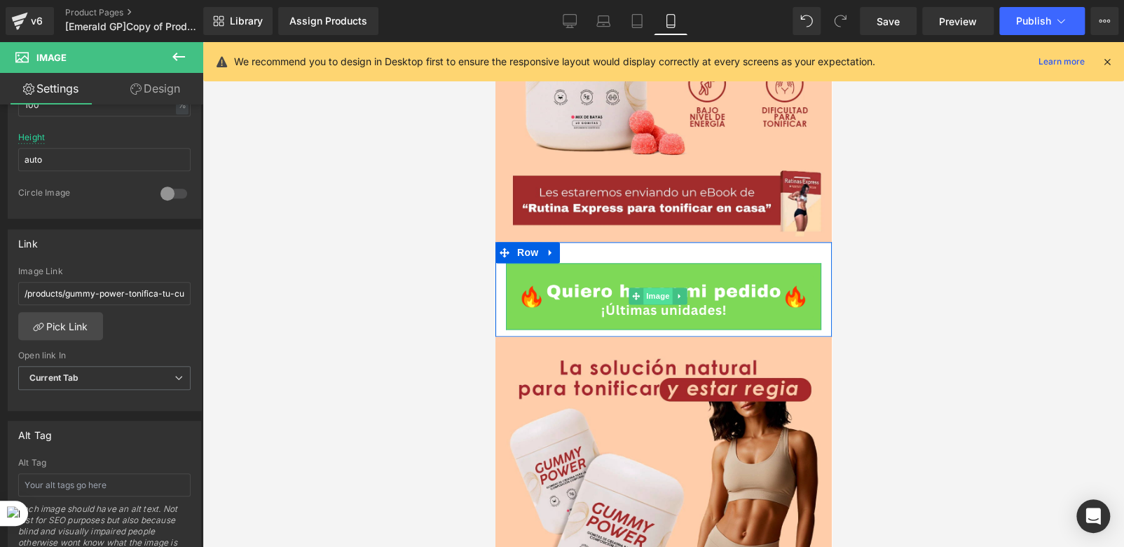
click at [651, 287] on span "Image" at bounding box center [658, 295] width 29 height 17
click at [659, 288] on span "Image" at bounding box center [658, 296] width 29 height 17
click at [644, 288] on span "Image" at bounding box center [658, 296] width 29 height 17
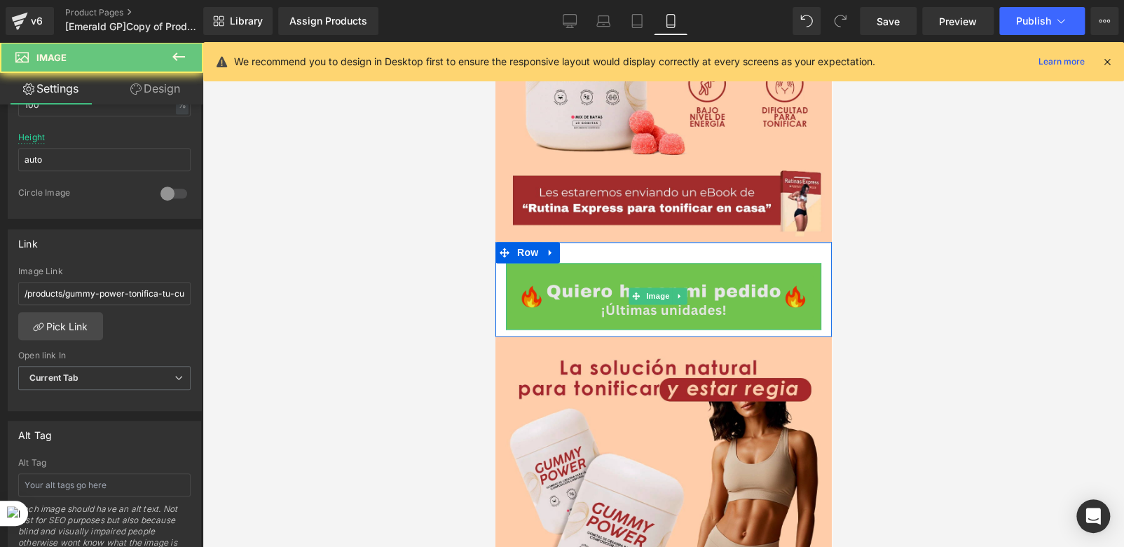
click at [594, 263] on img at bounding box center [662, 296] width 315 height 67
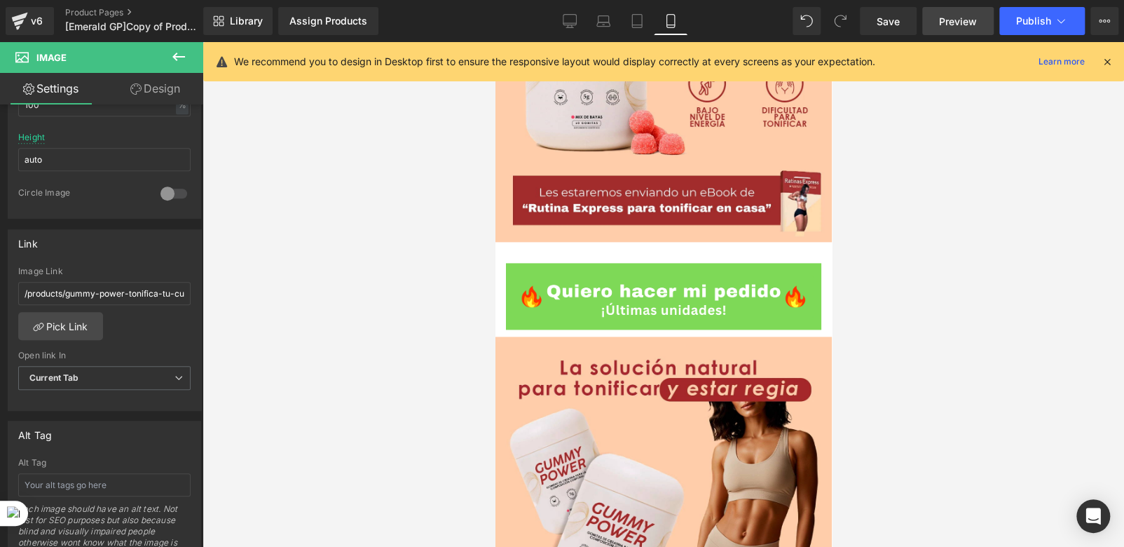
click at [945, 19] on span "Preview" at bounding box center [958, 21] width 38 height 15
click at [576, 27] on icon at bounding box center [570, 21] width 14 height 14
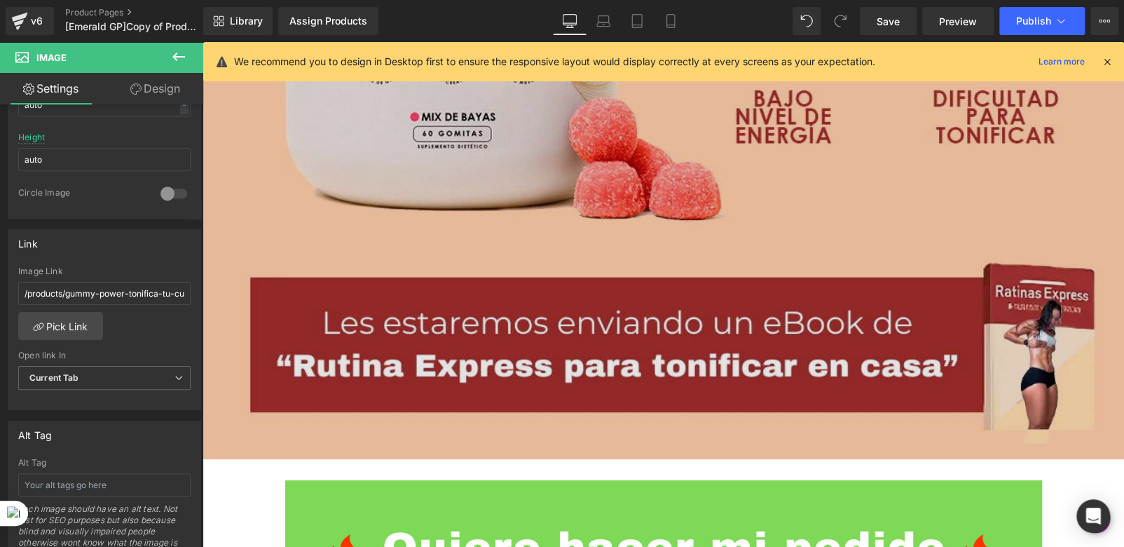
scroll to position [2815, 0]
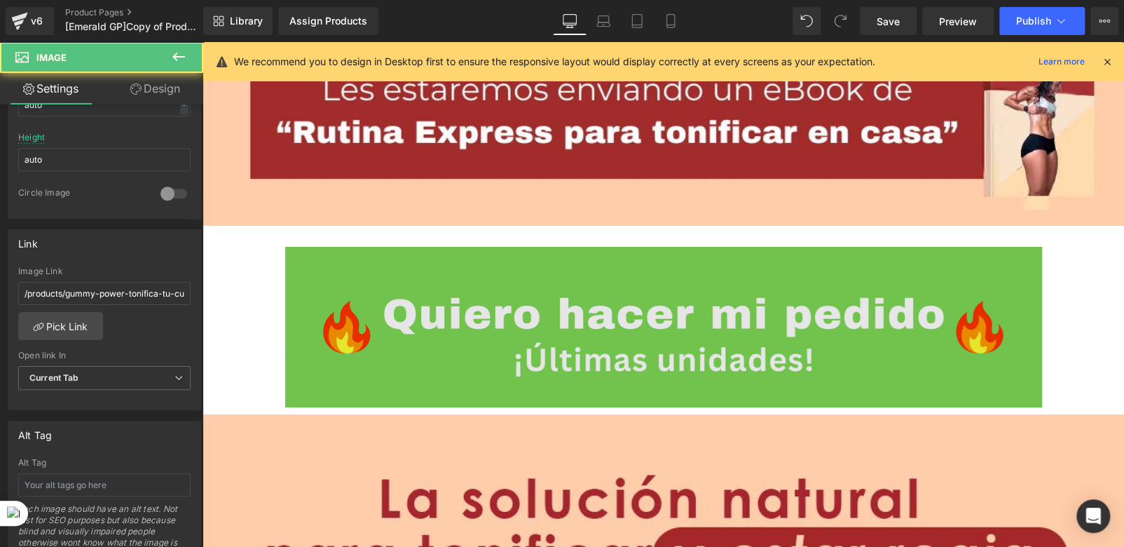
click at [658, 290] on div "Image" at bounding box center [664, 327] width 820 height 161
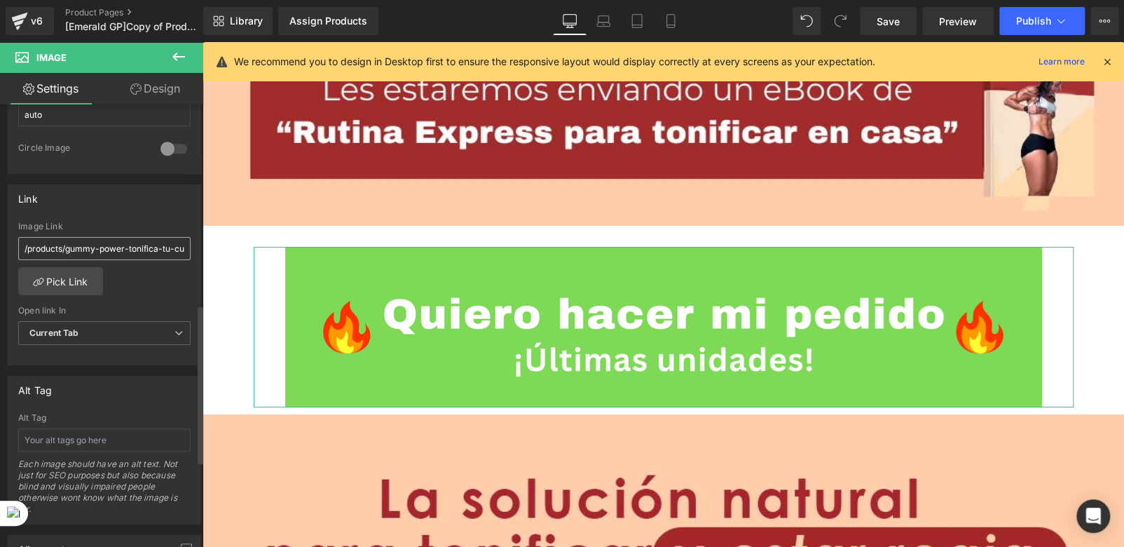
scroll to position [560, 0]
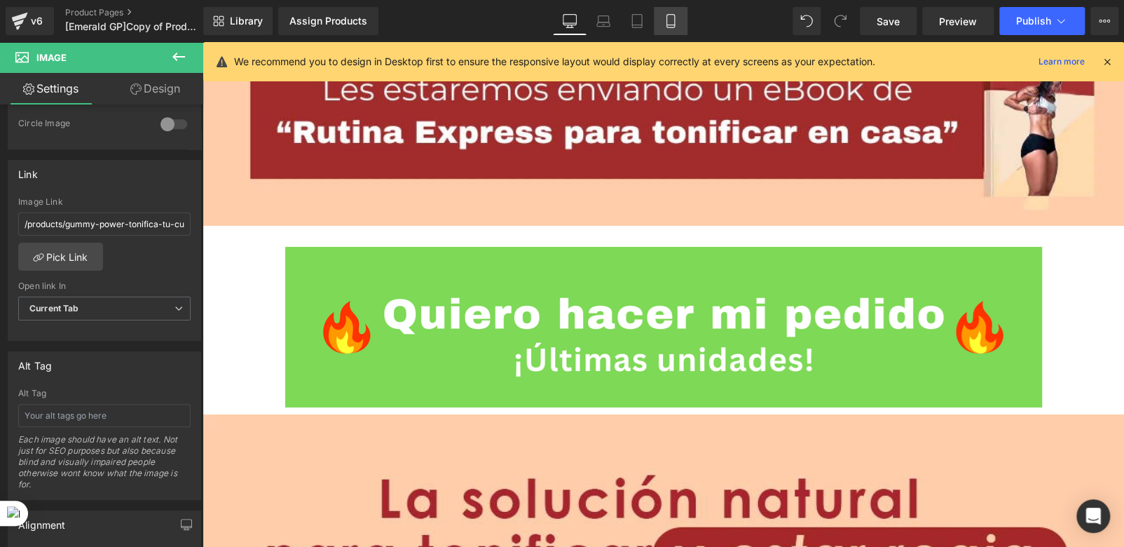
click at [676, 29] on link "Mobile" at bounding box center [671, 21] width 34 height 28
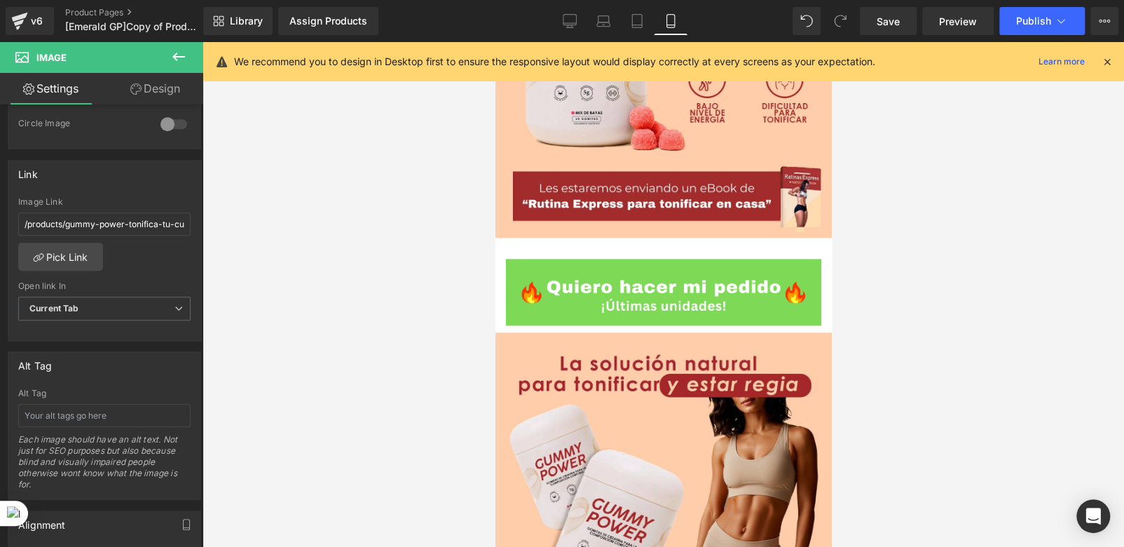
scroll to position [950, 0]
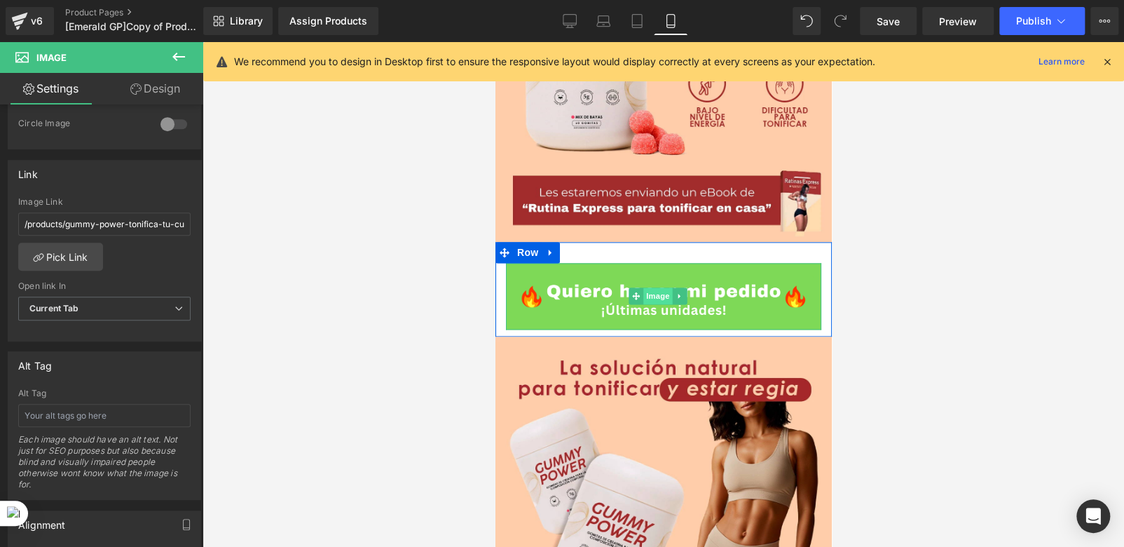
click at [656, 287] on span "Image" at bounding box center [658, 295] width 29 height 17
click at [651, 288] on span "Image" at bounding box center [658, 296] width 29 height 17
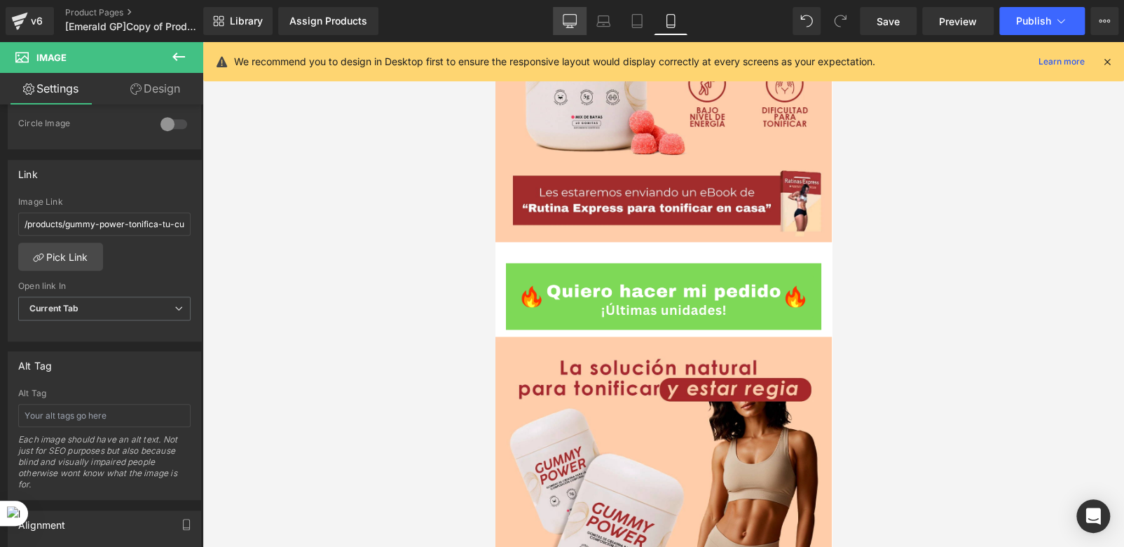
click at [569, 23] on icon at bounding box center [570, 23] width 13 height 0
type input "auto"
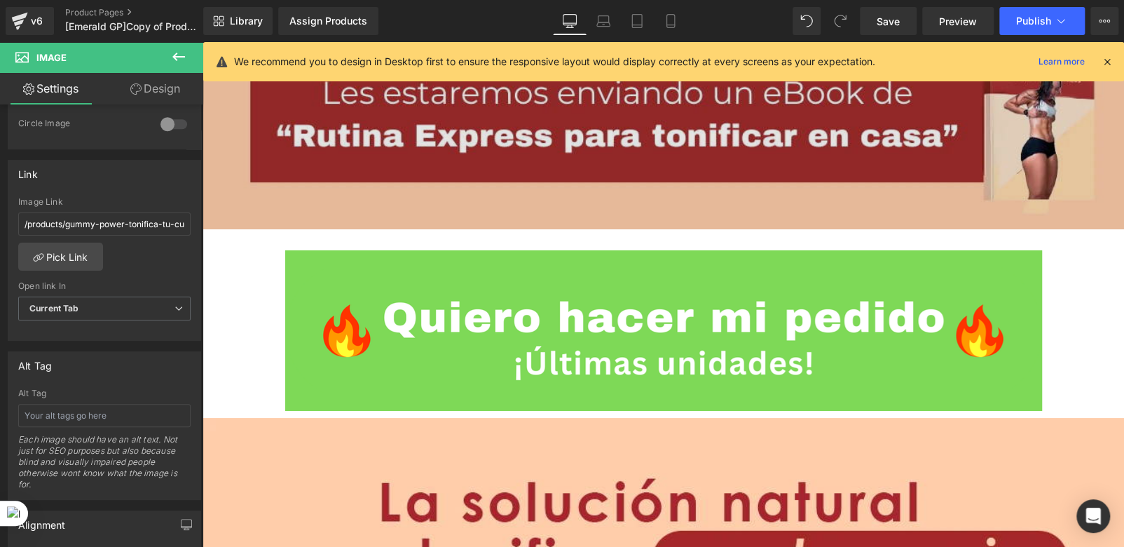
scroll to position [2815, 0]
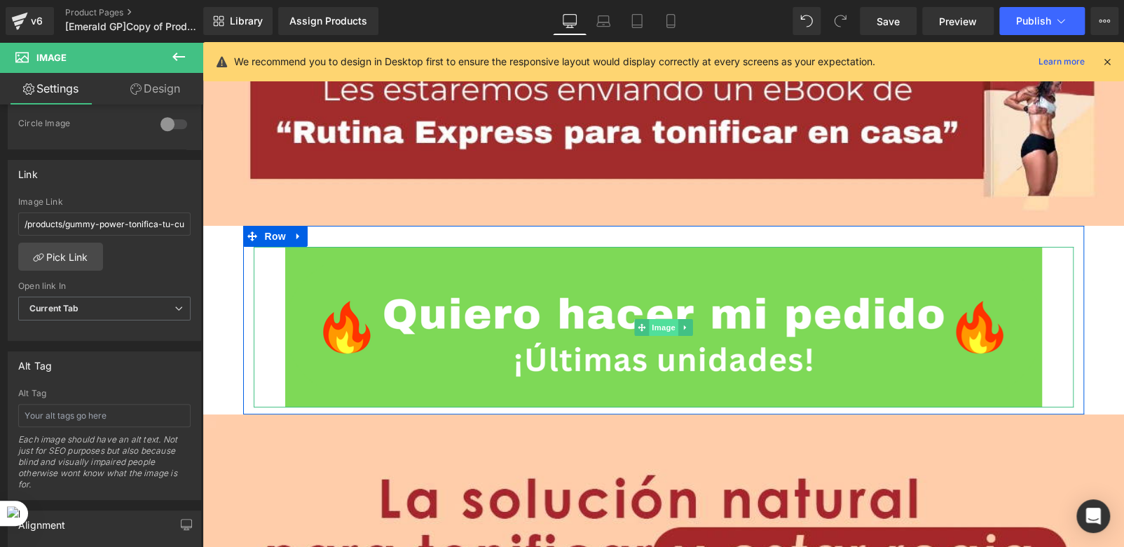
click at [657, 319] on span "Image" at bounding box center [663, 327] width 29 height 17
click at [652, 319] on span "Image" at bounding box center [663, 327] width 29 height 17
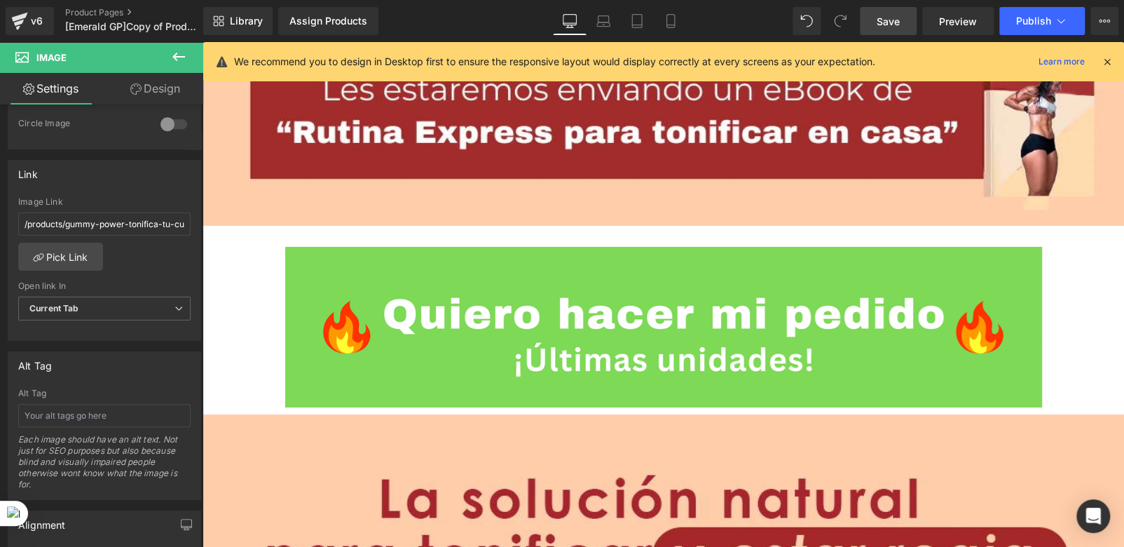
click at [885, 25] on span "Save" at bounding box center [888, 21] width 23 height 15
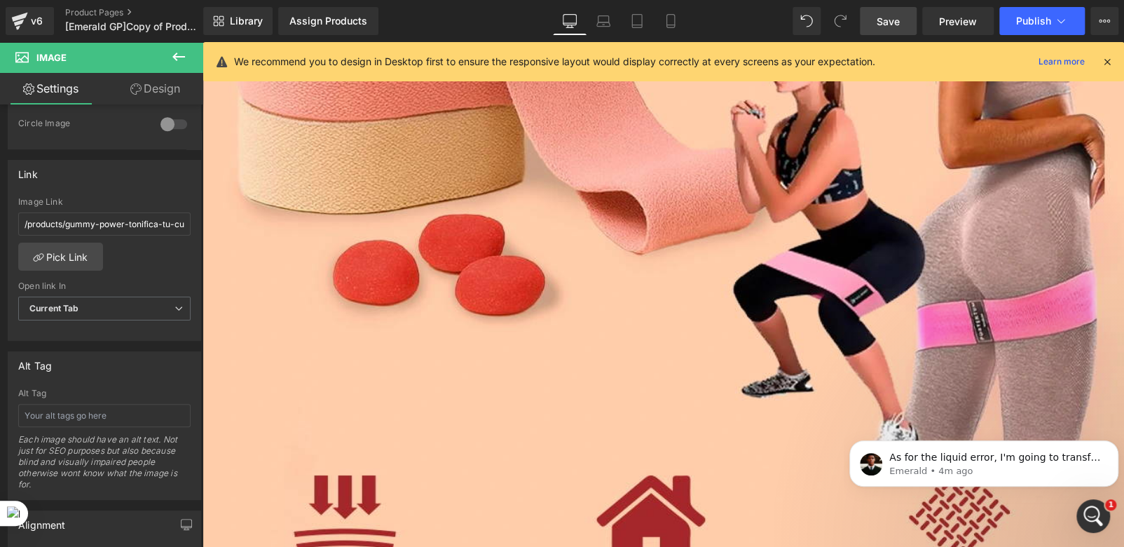
scroll to position [10554, 0]
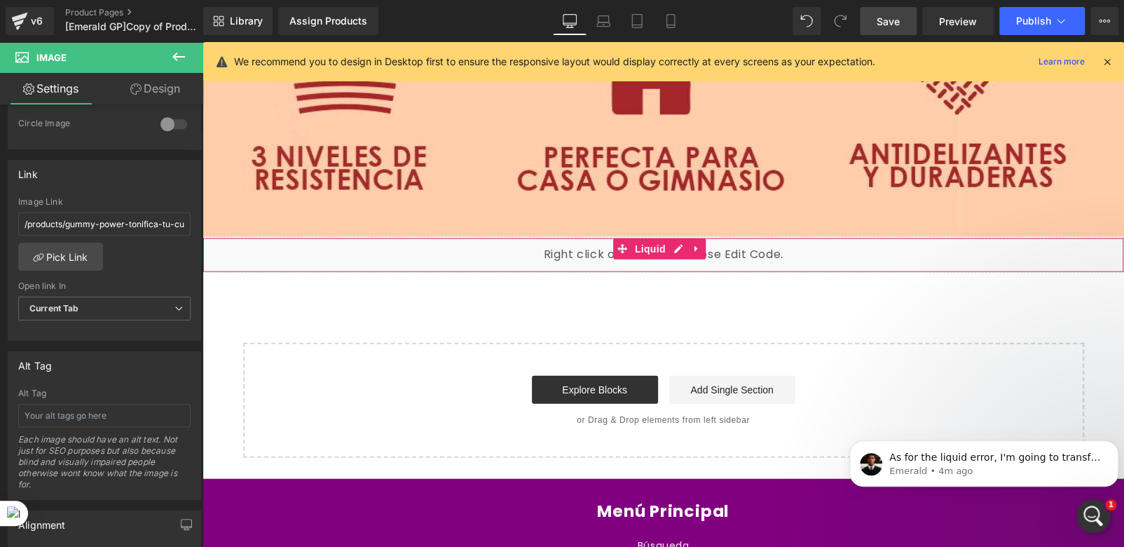
click at [433, 238] on div "Liquid" at bounding box center [664, 255] width 922 height 35
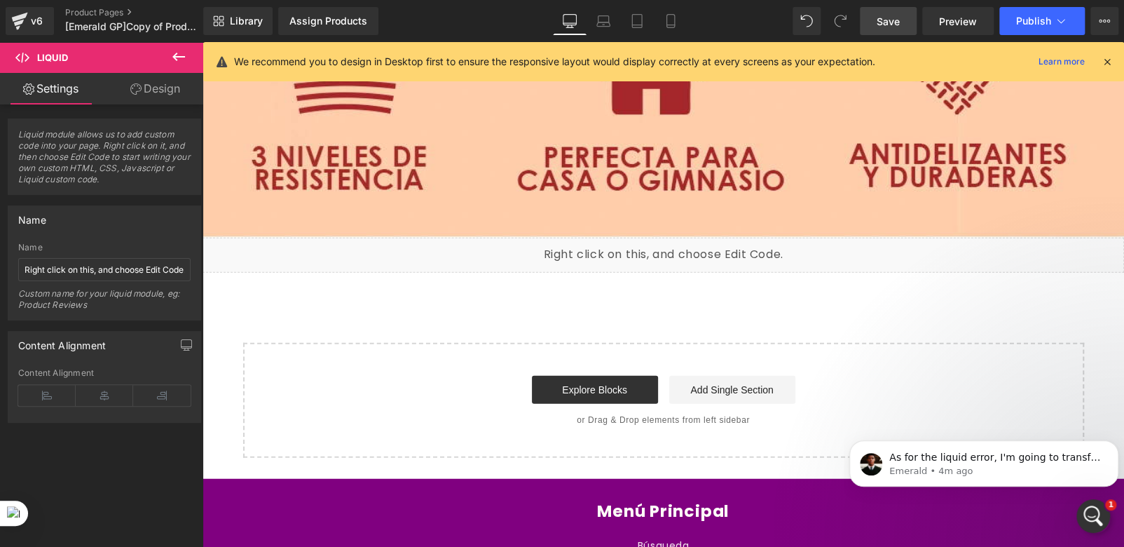
click at [179, 57] on icon at bounding box center [178, 56] width 17 height 17
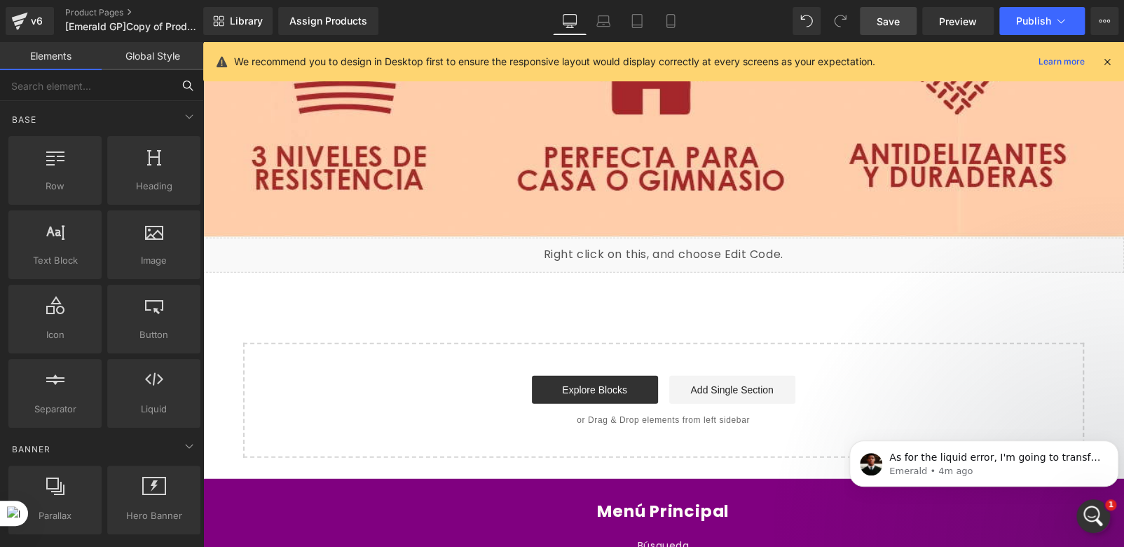
click at [121, 88] on input "text" at bounding box center [86, 85] width 172 height 31
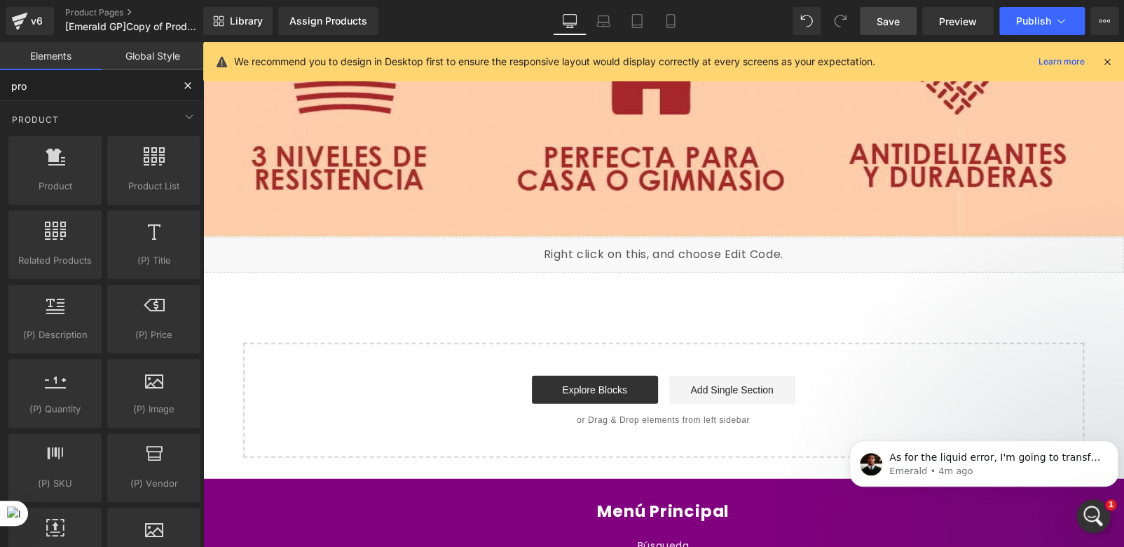
type input "prod"
drag, startPoint x: 261, startPoint y: 212, endPoint x: 588, endPoint y: 121, distance: 339.2
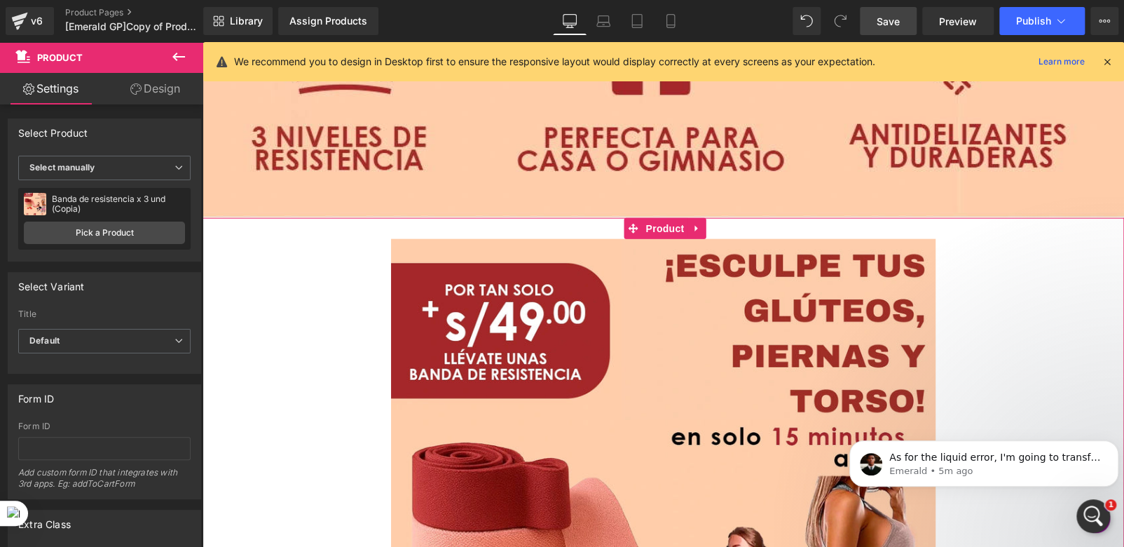
scroll to position [10484, 0]
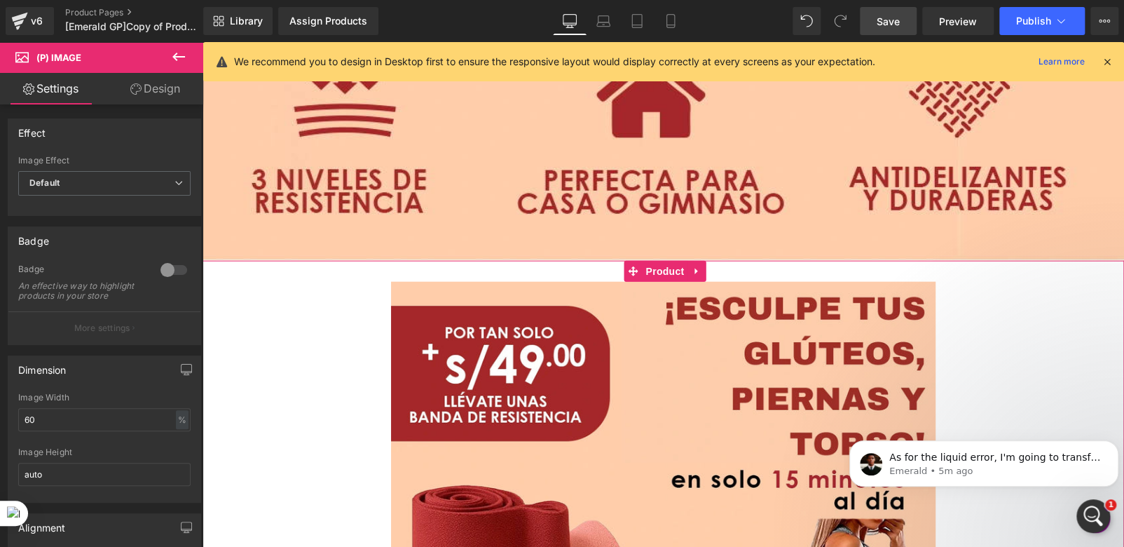
scroll to position [10554, 0]
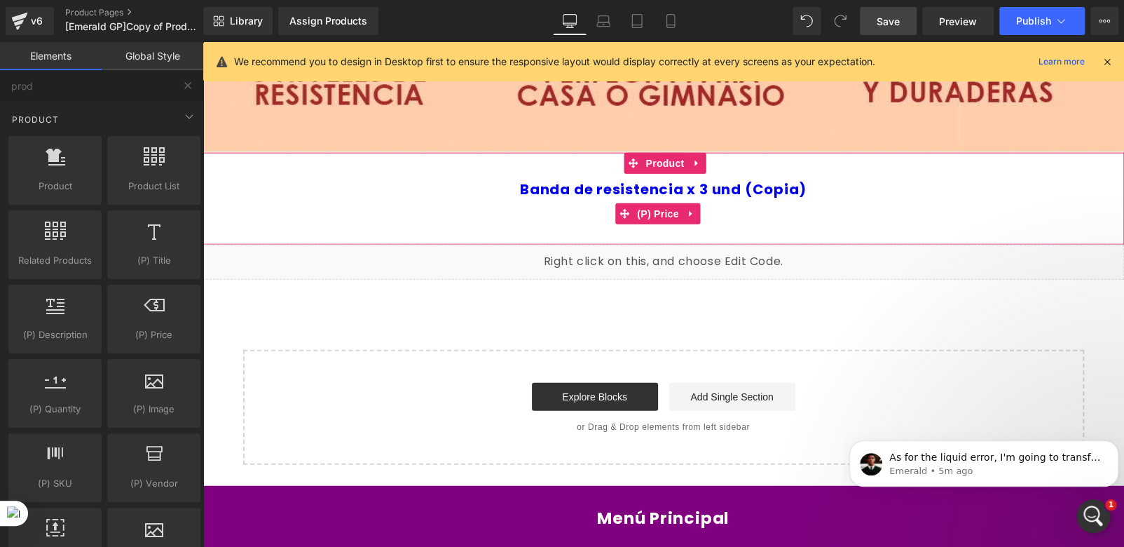
scroll to position [10499, 0]
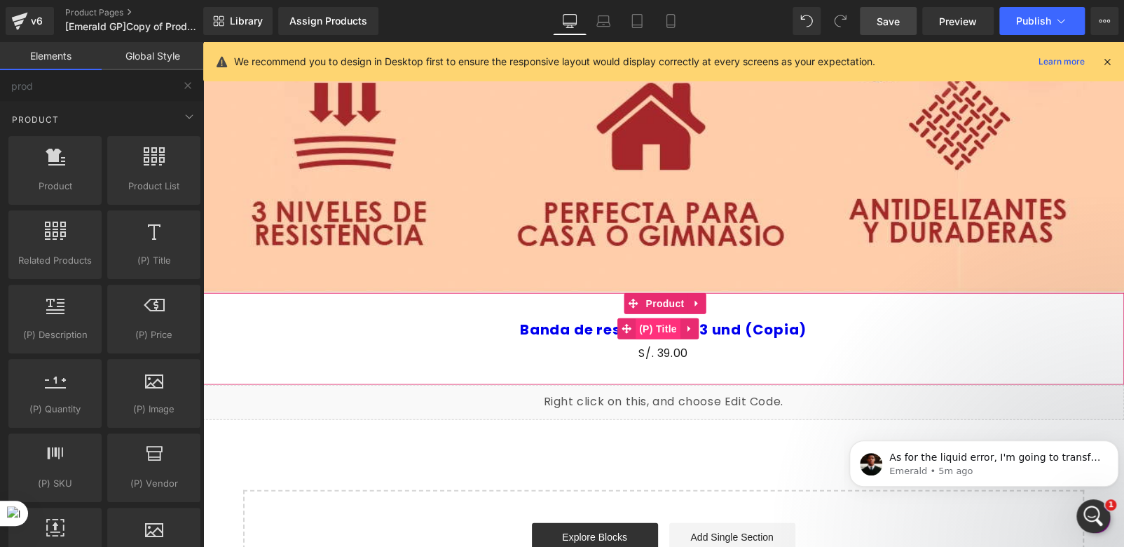
click at [660, 318] on span "(P) Title" at bounding box center [658, 328] width 45 height 21
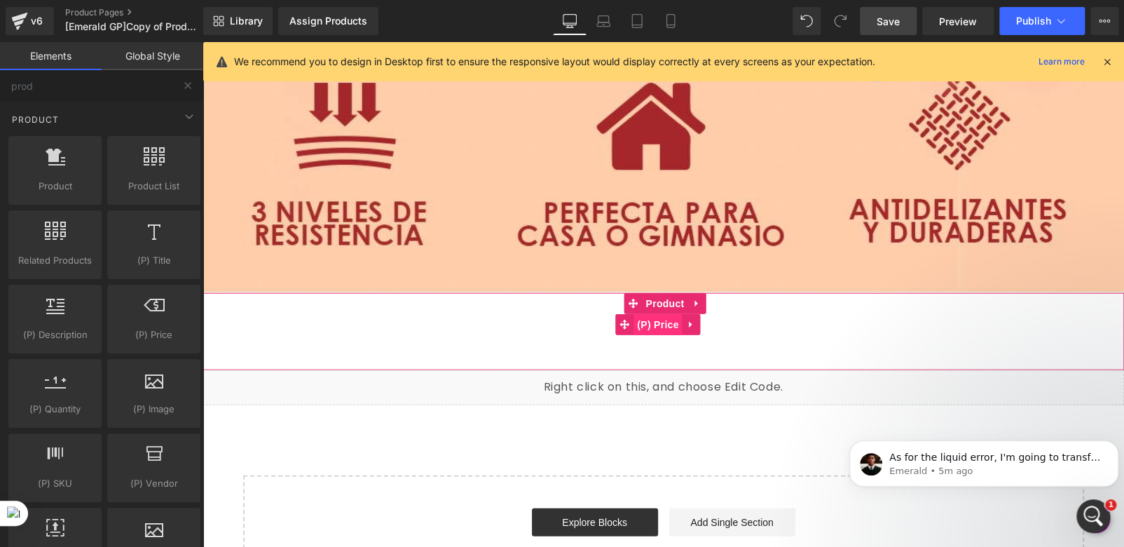
click at [657, 314] on span "(P) Price" at bounding box center [658, 324] width 49 height 21
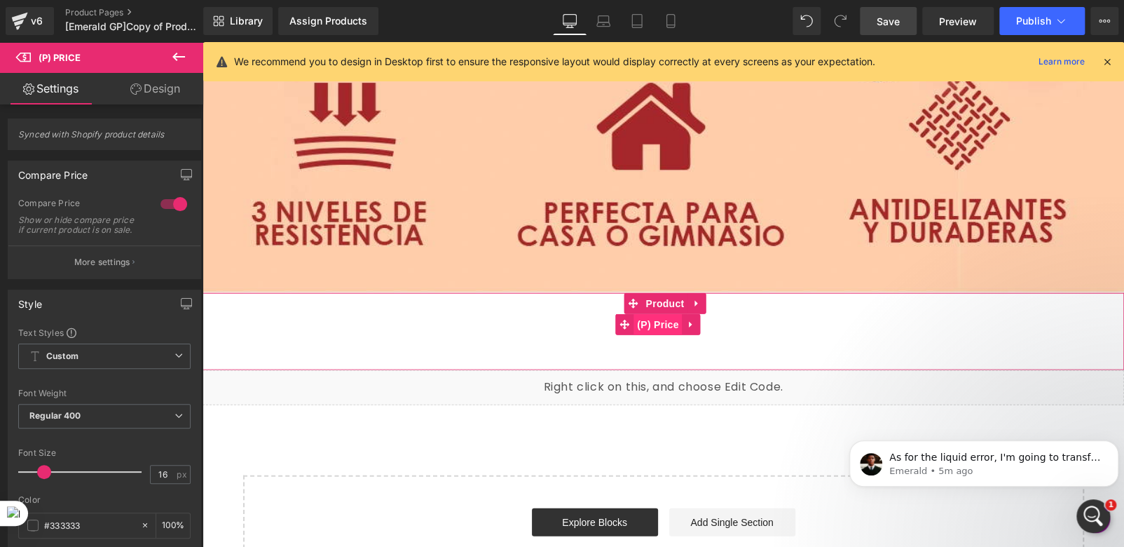
click at [663, 314] on span "(P) Price" at bounding box center [658, 324] width 49 height 21
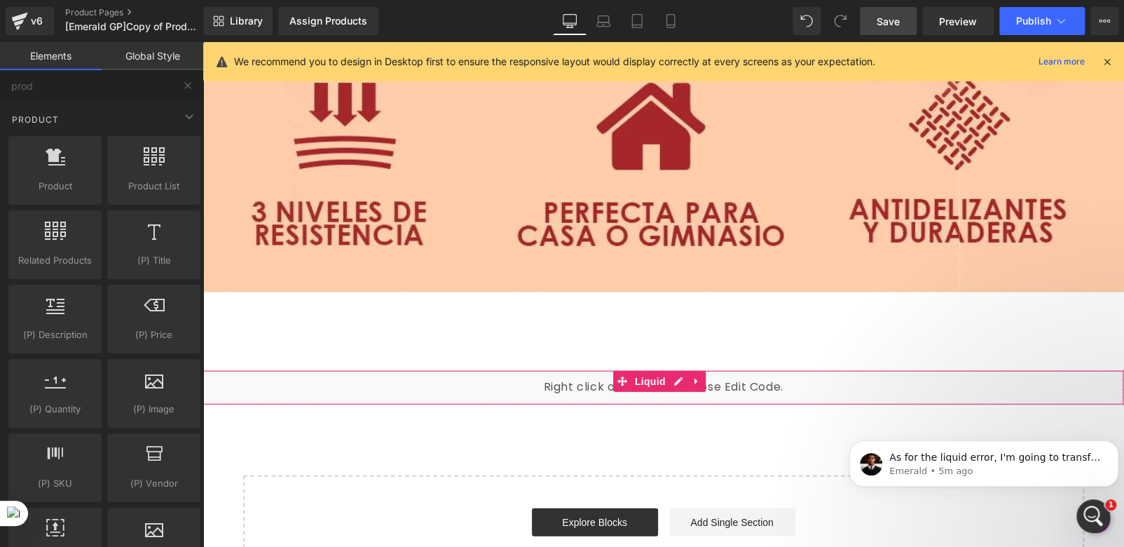
click at [518, 370] on div "Liquid" at bounding box center [664, 387] width 922 height 35
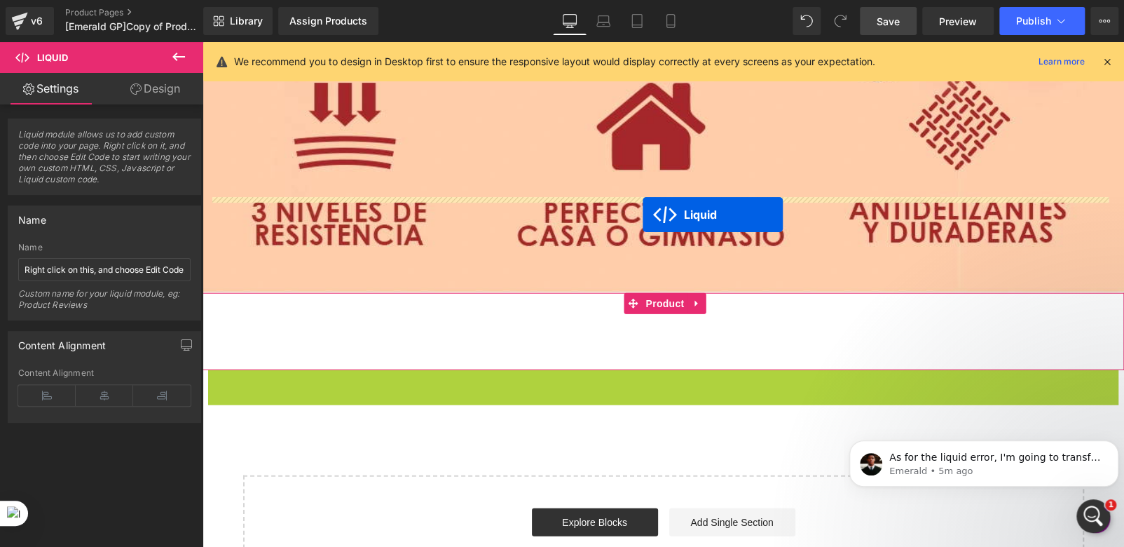
drag, startPoint x: 623, startPoint y: 268, endPoint x: 643, endPoint y: 215, distance: 57.0
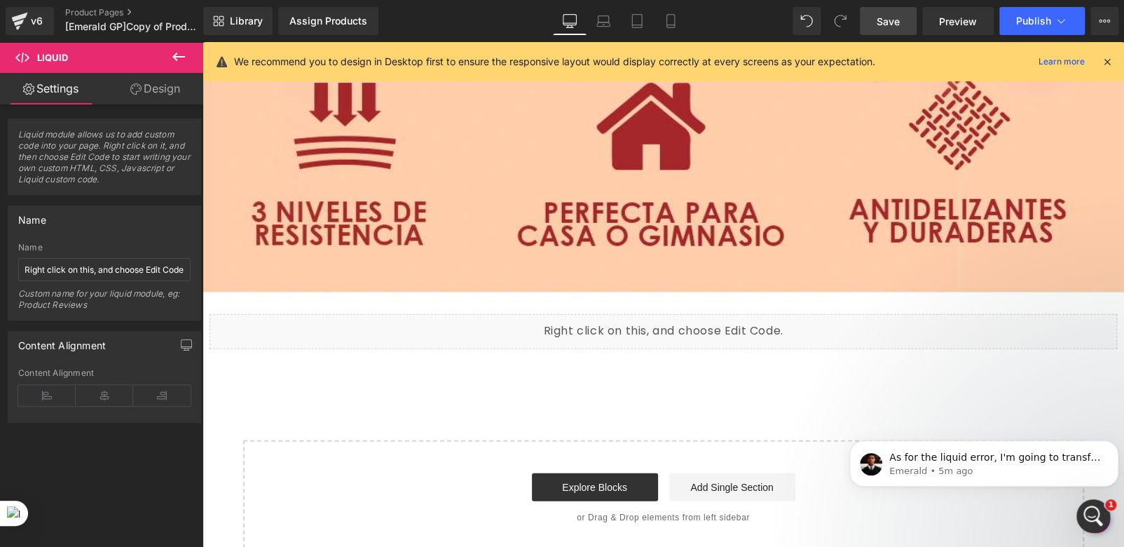
click at [896, 27] on span "Save" at bounding box center [888, 21] width 23 height 15
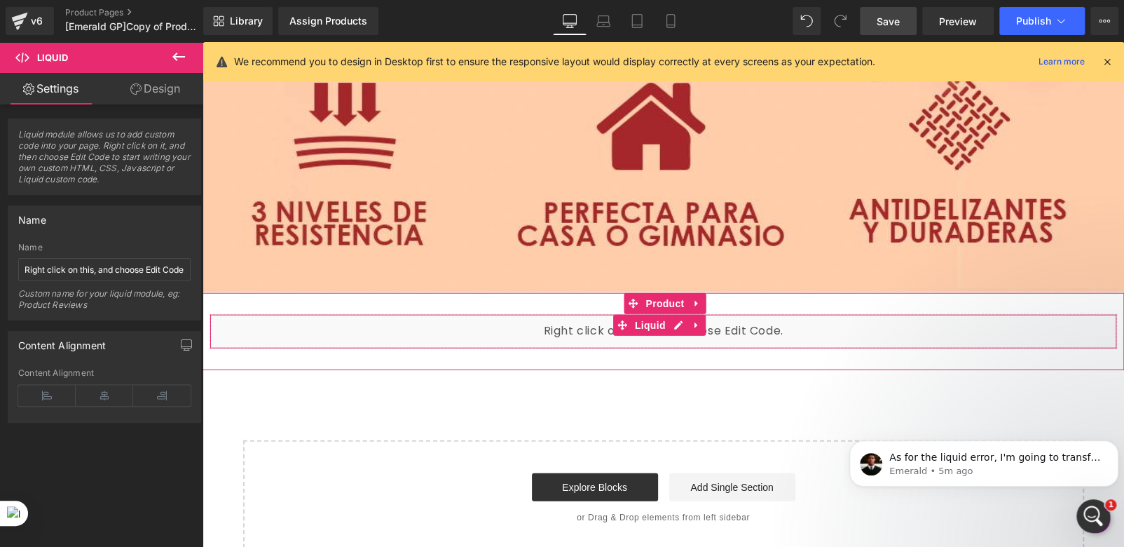
click at [748, 314] on div "Liquid" at bounding box center [664, 331] width 908 height 35
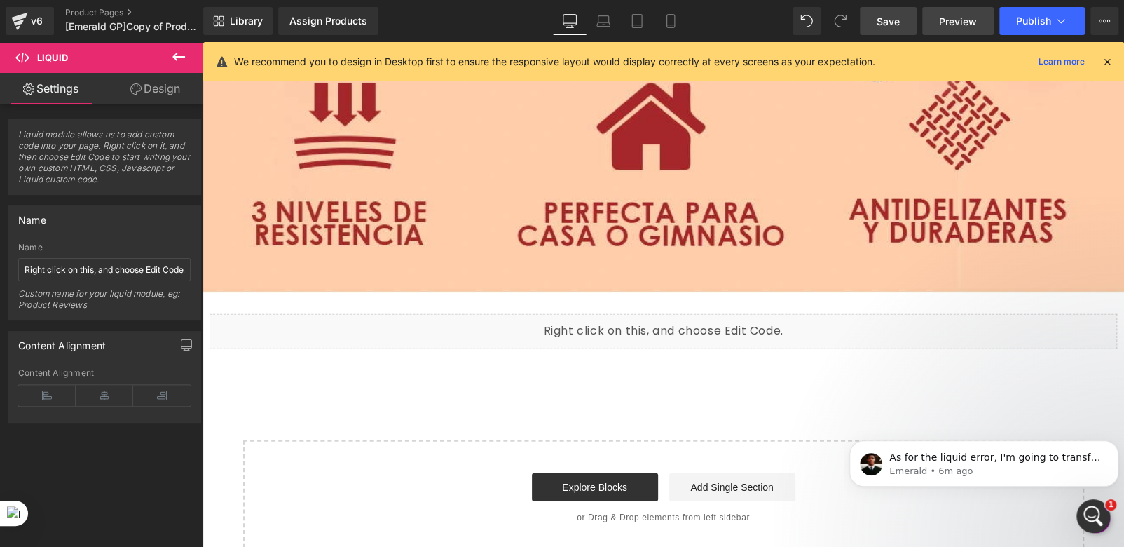
click at [939, 21] on link "Preview" at bounding box center [959, 21] width 72 height 28
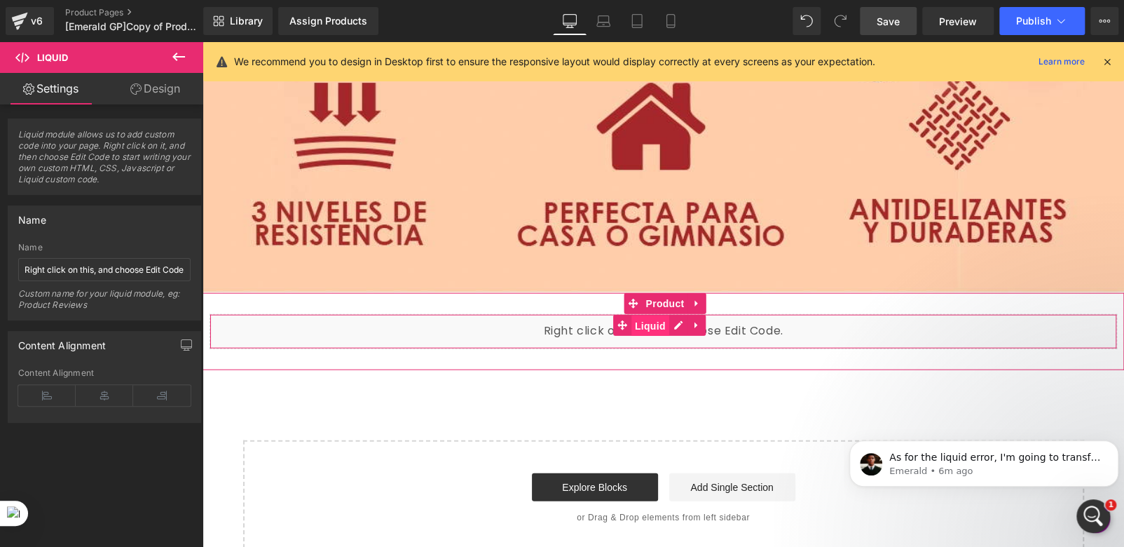
click at [639, 315] on span "Liquid" at bounding box center [651, 325] width 38 height 21
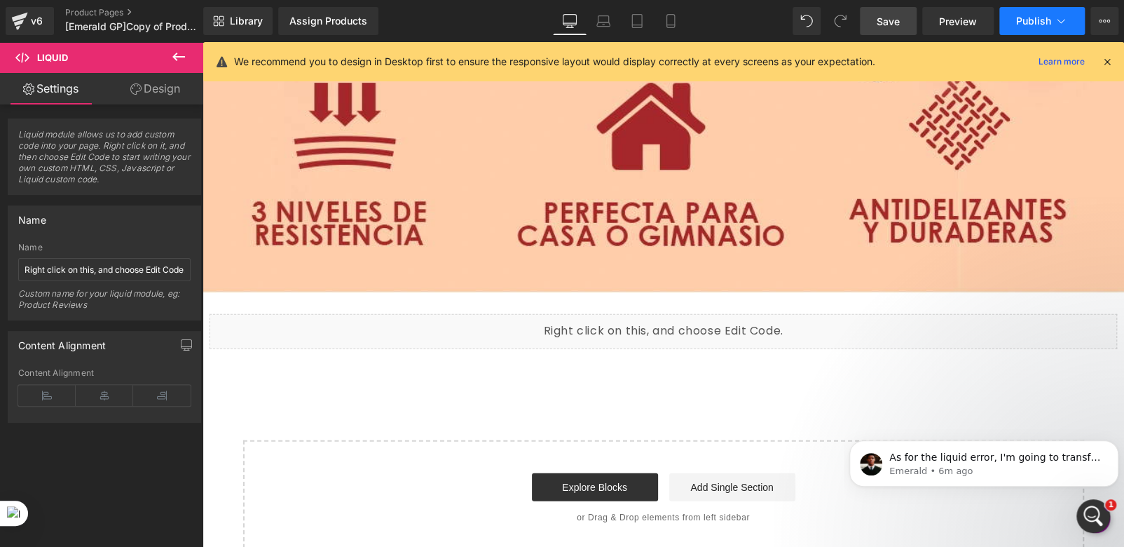
click at [1047, 16] on span "Publish" at bounding box center [1034, 20] width 35 height 11
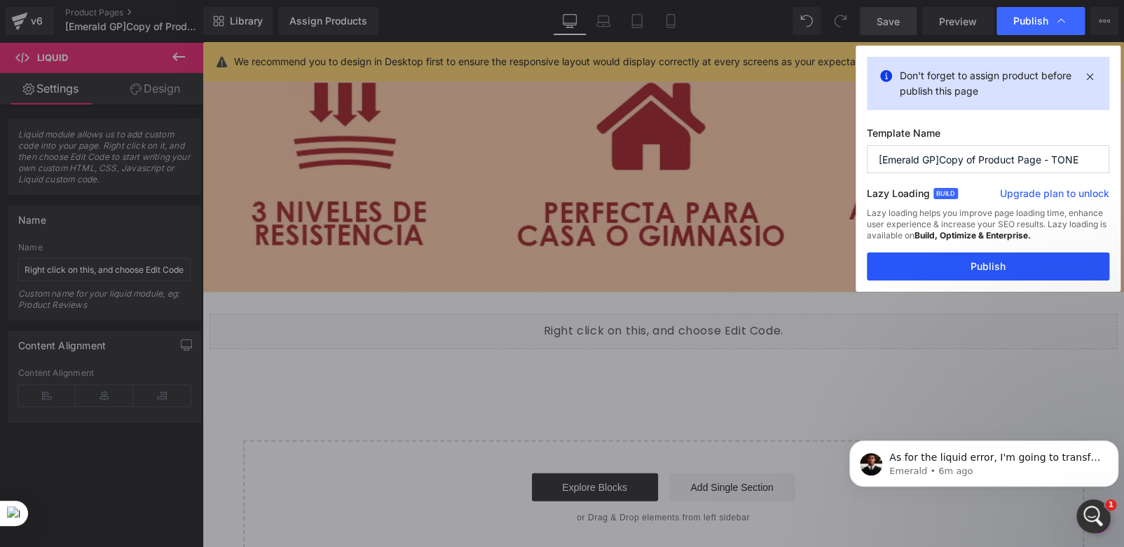
click at [987, 267] on button "Publish" at bounding box center [988, 266] width 243 height 28
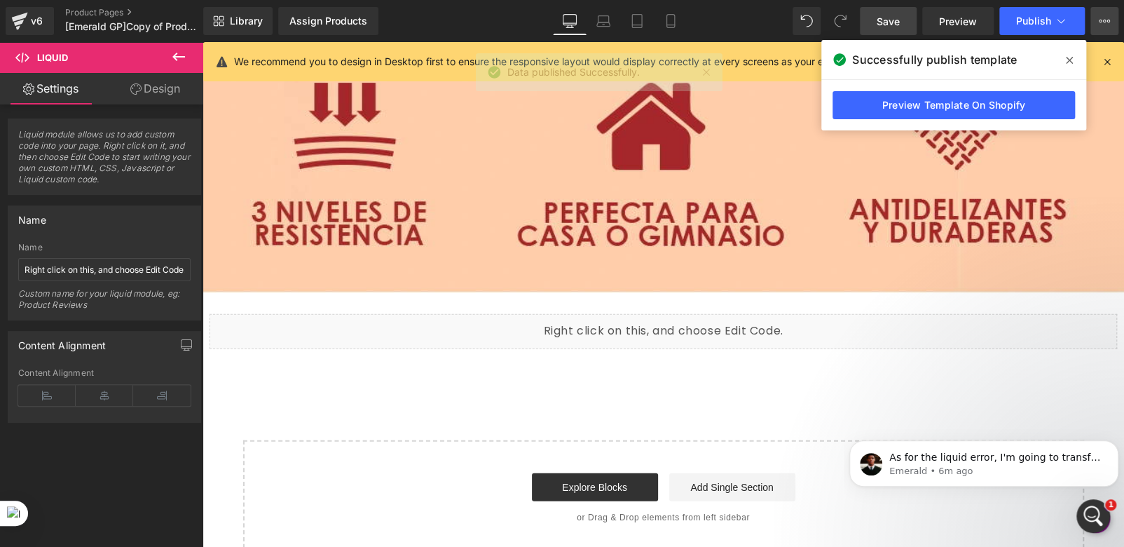
click at [1103, 18] on icon at bounding box center [1104, 20] width 11 height 11
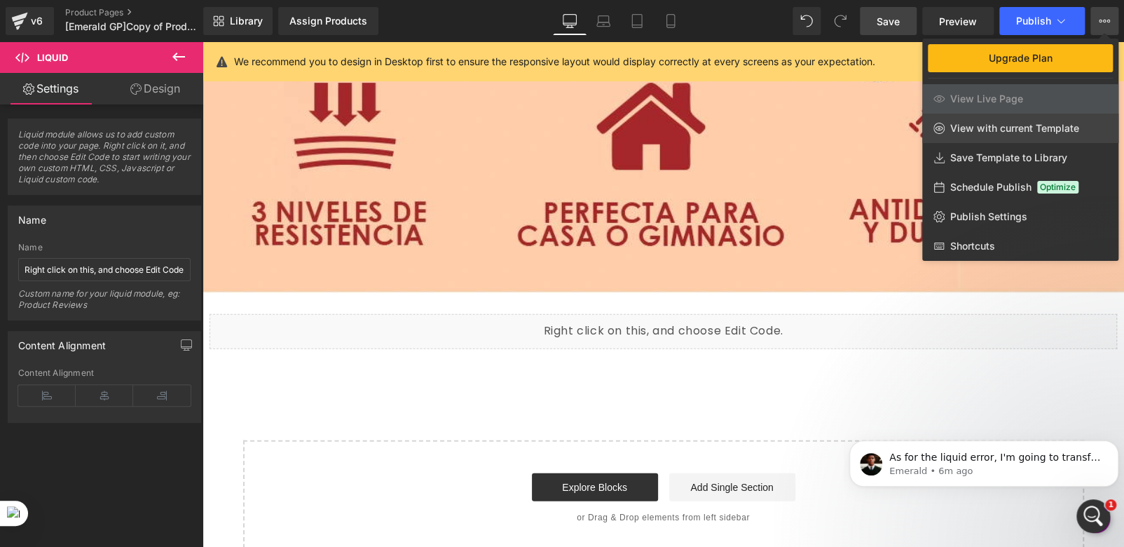
click at [974, 125] on span "View with current Template" at bounding box center [1015, 128] width 129 height 13
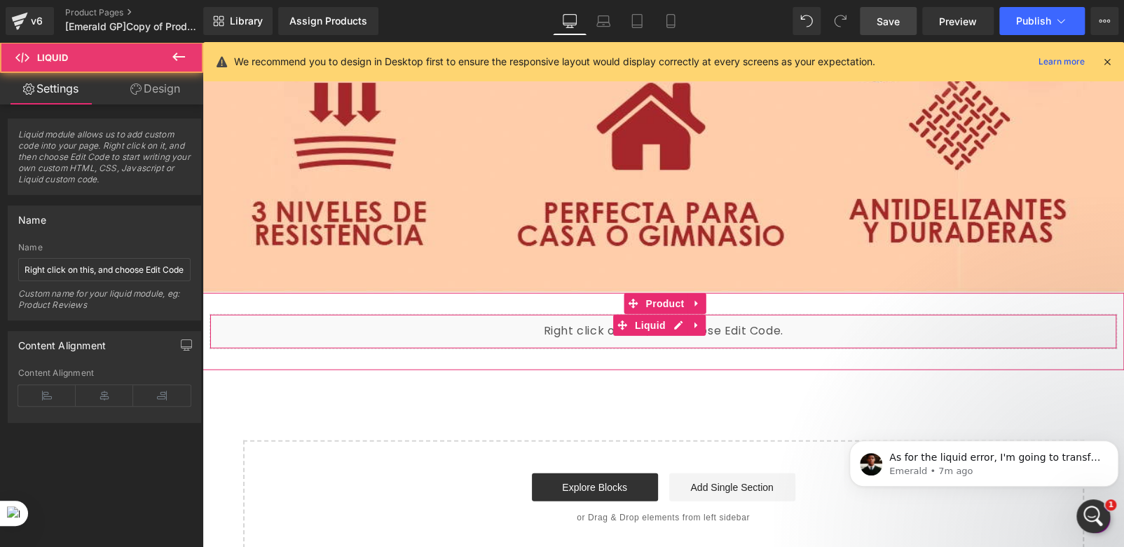
click at [557, 314] on div "Liquid" at bounding box center [664, 331] width 908 height 35
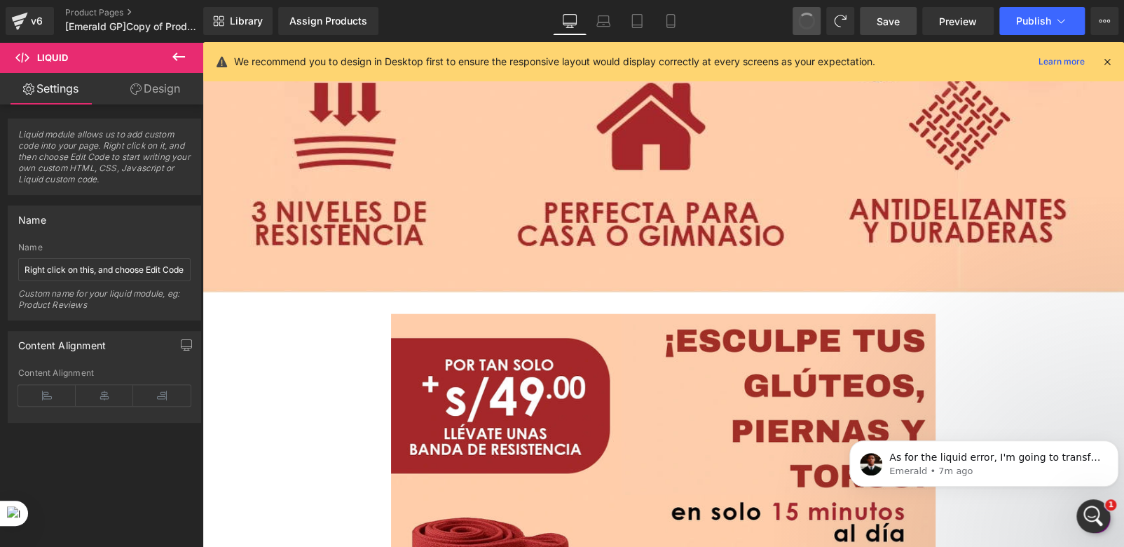
click at [804, 19] on span at bounding box center [807, 21] width 23 height 23
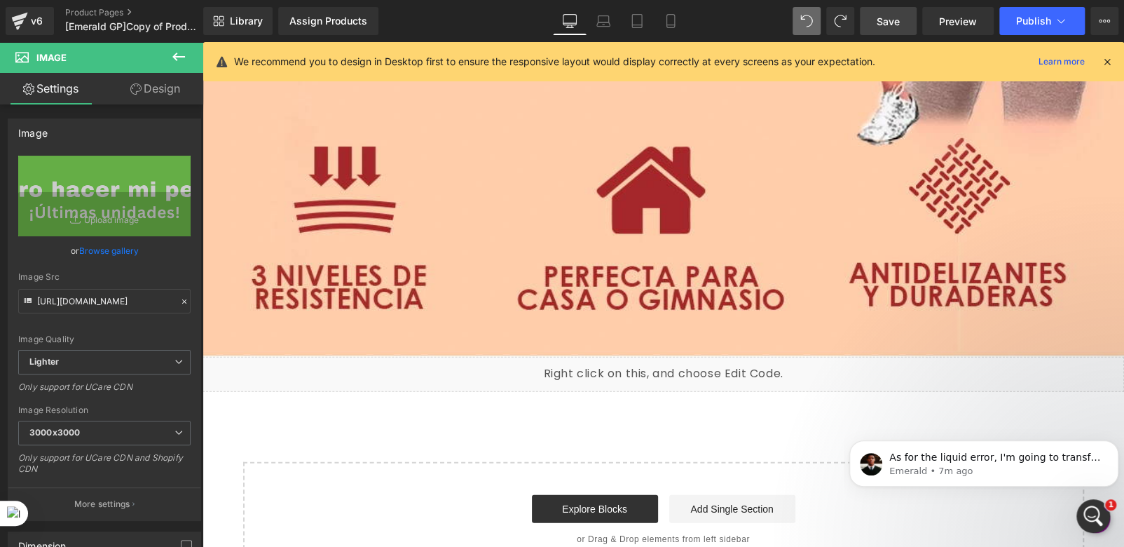
scroll to position [10344, 0]
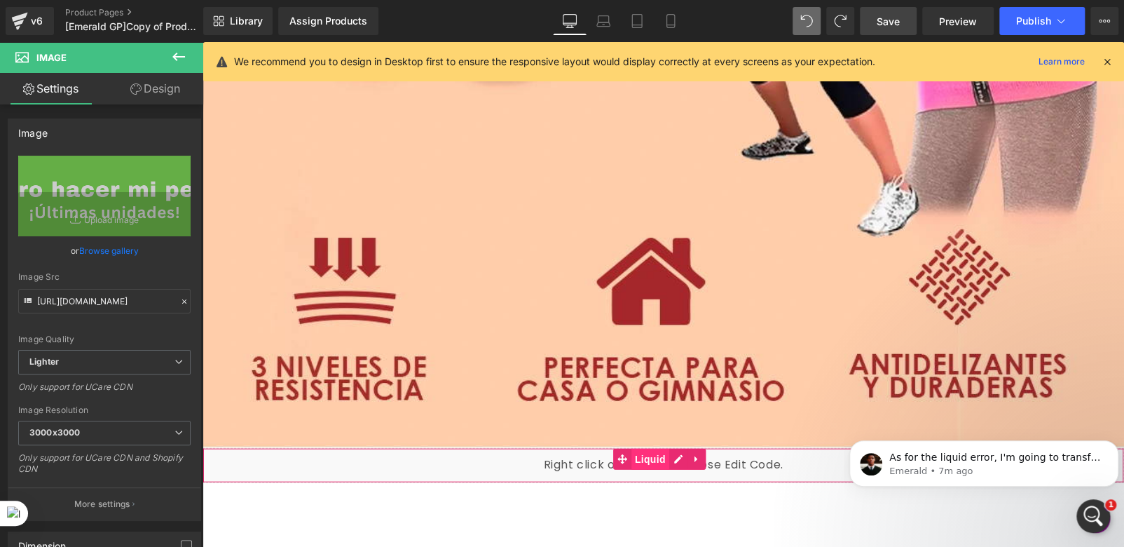
click at [644, 449] on span "Liquid" at bounding box center [651, 459] width 38 height 21
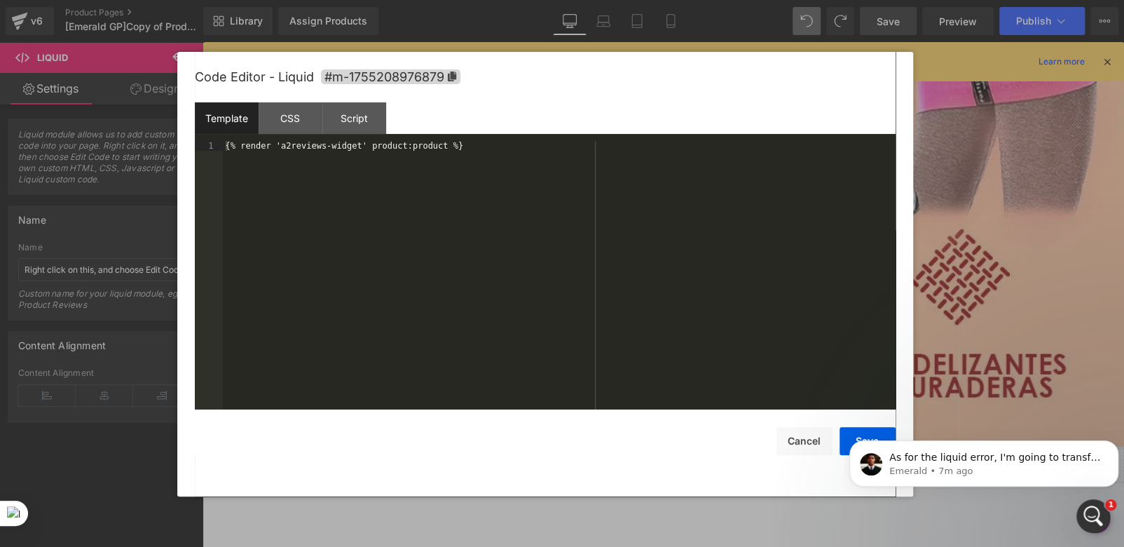
click at [613, 0] on div "Liquid You are previewing how the will restyle your page. You can not edit Elem…" at bounding box center [562, 0] width 1124 height 0
click at [793, 439] on button "Cancel" at bounding box center [805, 441] width 56 height 28
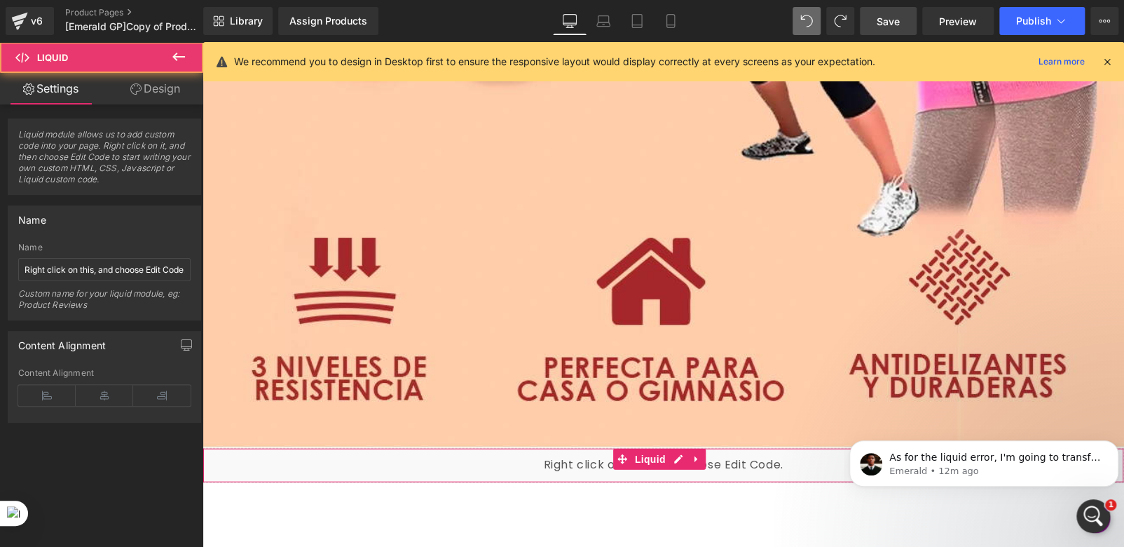
click at [565, 448] on div "Liquid" at bounding box center [664, 465] width 922 height 35
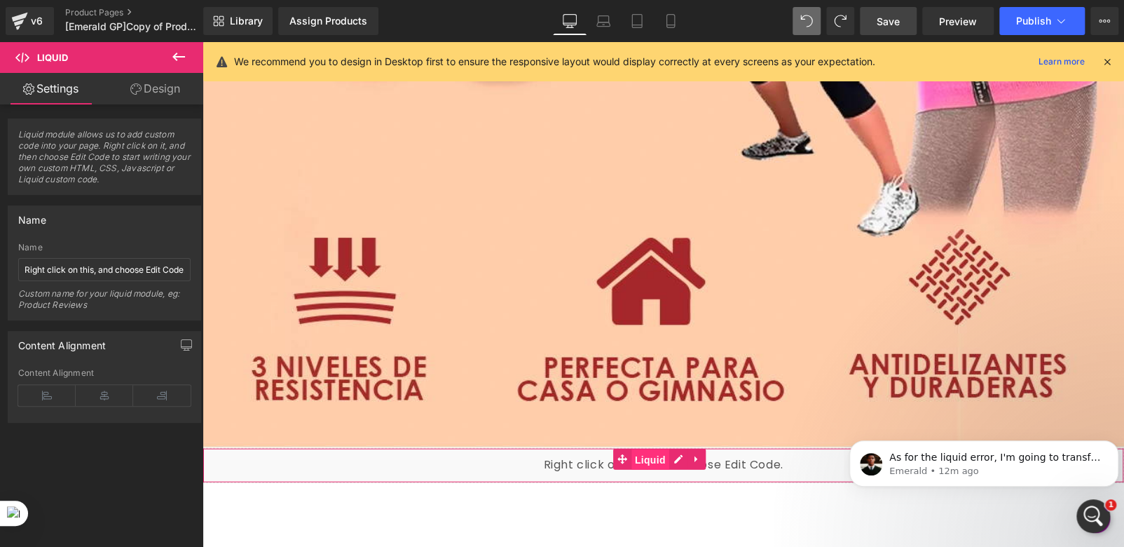
click at [646, 449] on span "Liquid" at bounding box center [651, 459] width 38 height 21
click at [614, 448] on div "Liquid" at bounding box center [664, 465] width 922 height 35
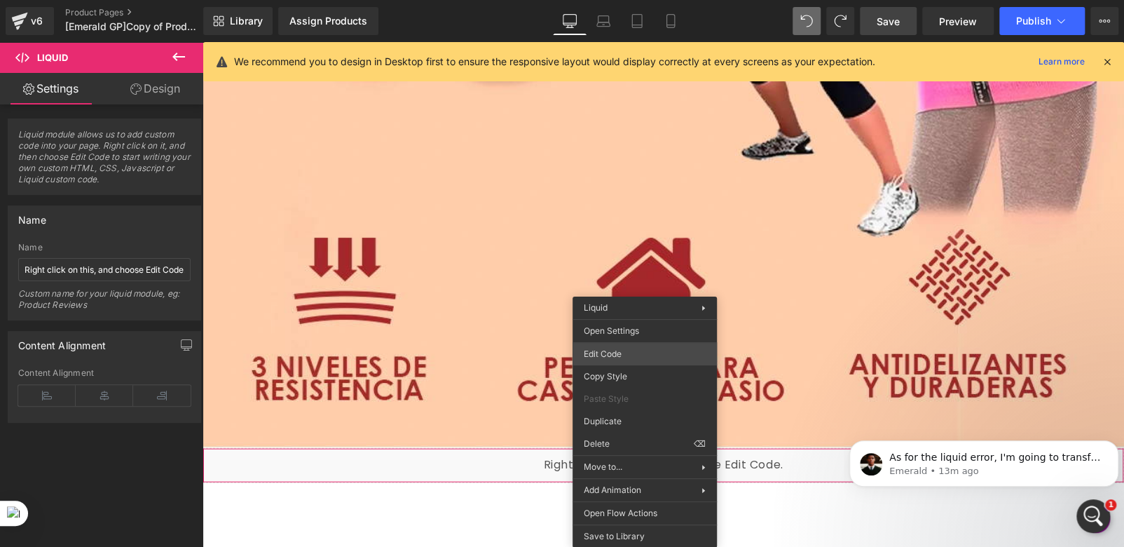
click at [606, 0] on div "Liquid You are previewing how the will restyle your page. You can not edit Elem…" at bounding box center [562, 0] width 1124 height 0
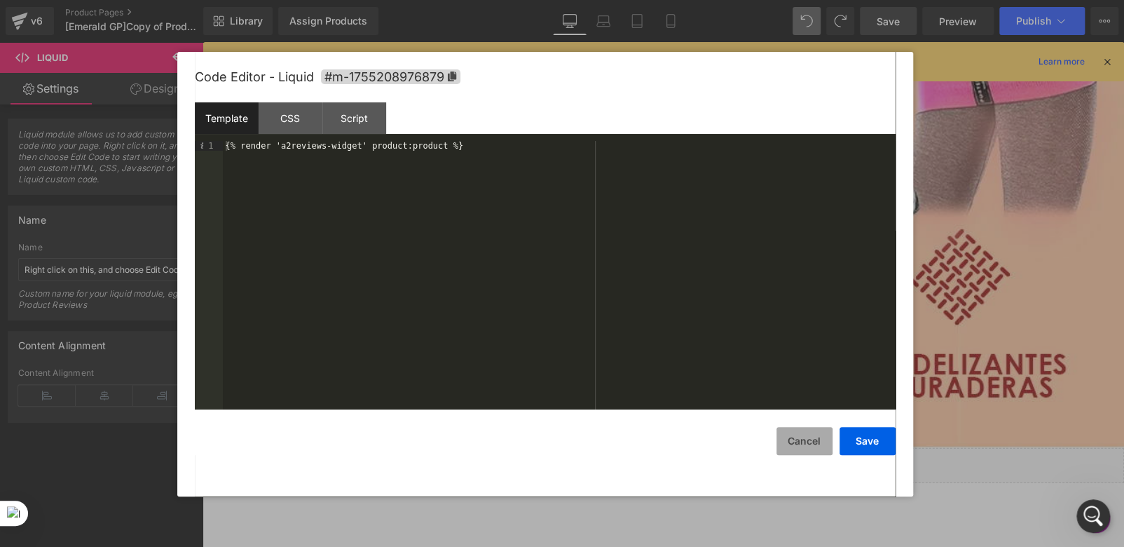
click at [807, 442] on button "Cancel" at bounding box center [805, 441] width 56 height 28
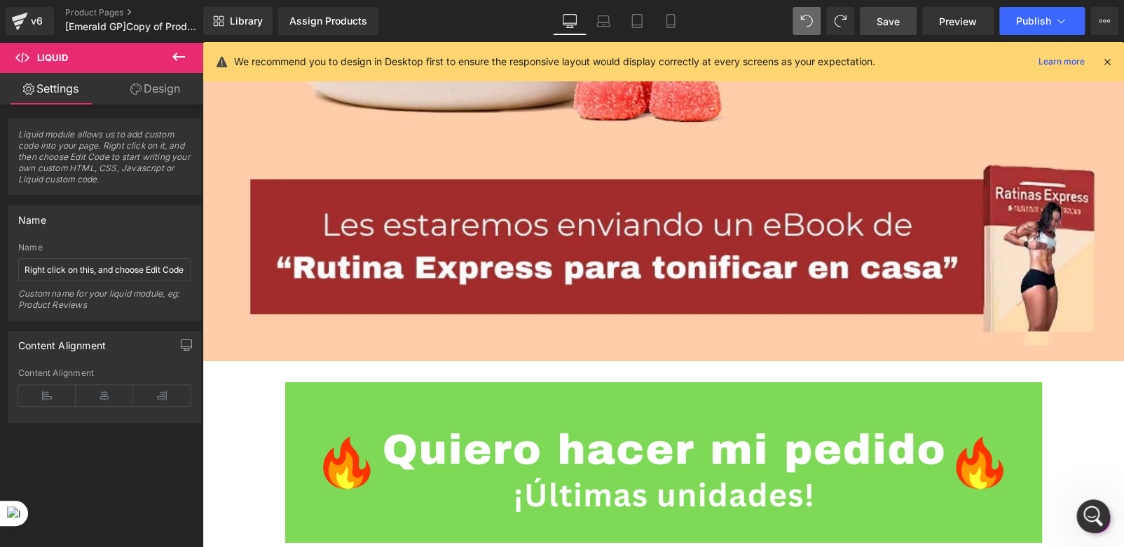
scroll to position [2734, 0]
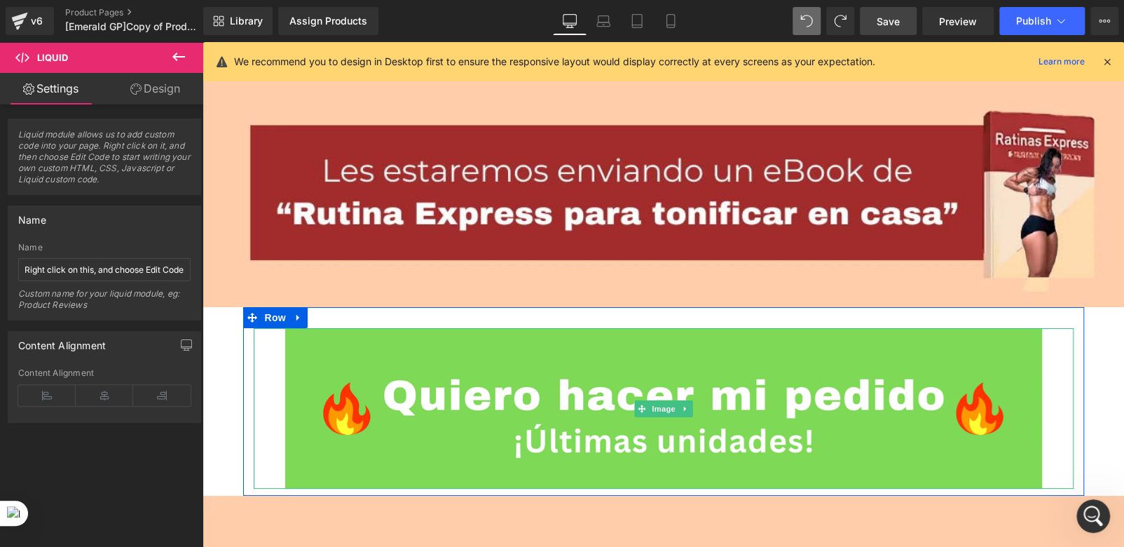
drag, startPoint x: 473, startPoint y: 358, endPoint x: 231, endPoint y: 308, distance: 246.9
click at [473, 358] on img at bounding box center [663, 408] width 757 height 161
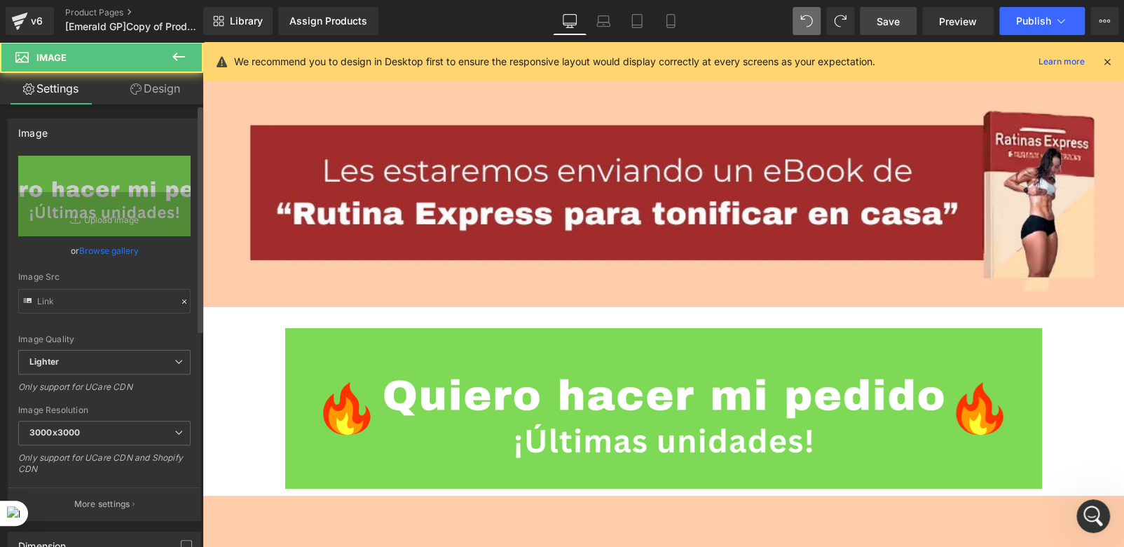
type input "[URL][DOMAIN_NAME]"
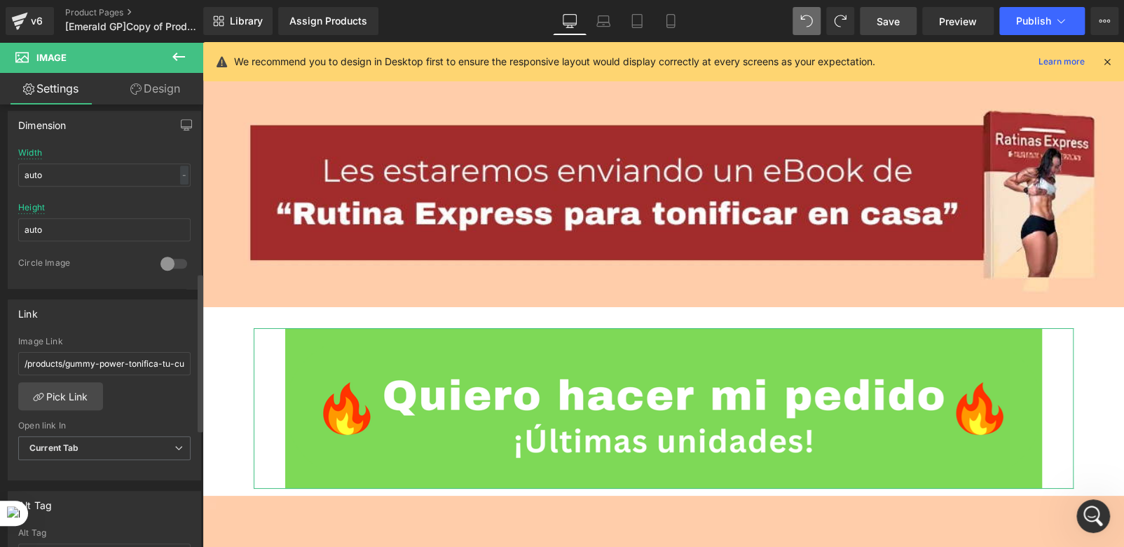
scroll to position [491, 0]
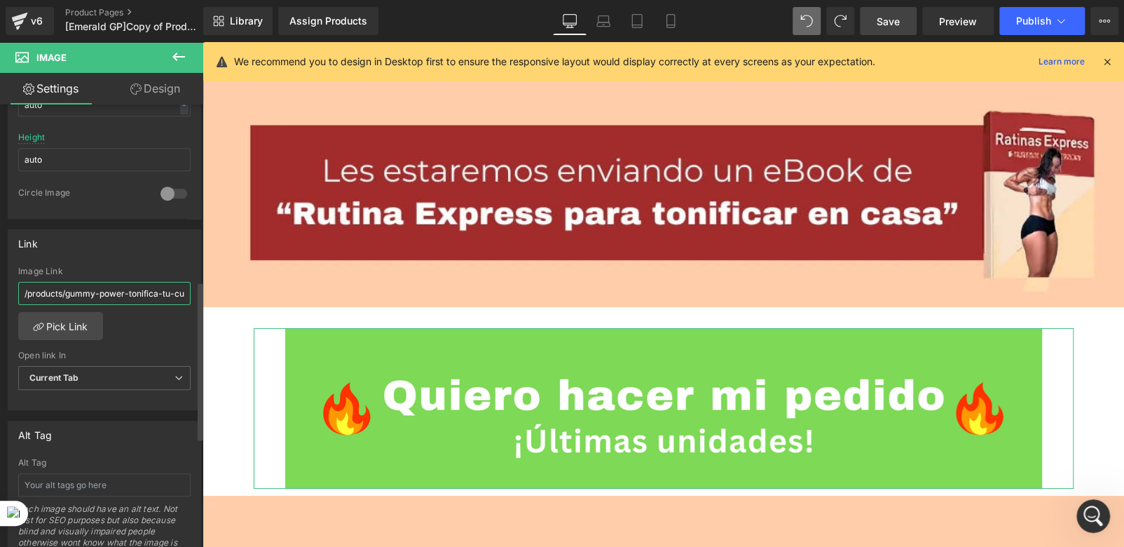
click at [94, 292] on input "/products/gummy-power-tonifica-tu-cuerpo-sin-hincharte" at bounding box center [104, 293] width 172 height 23
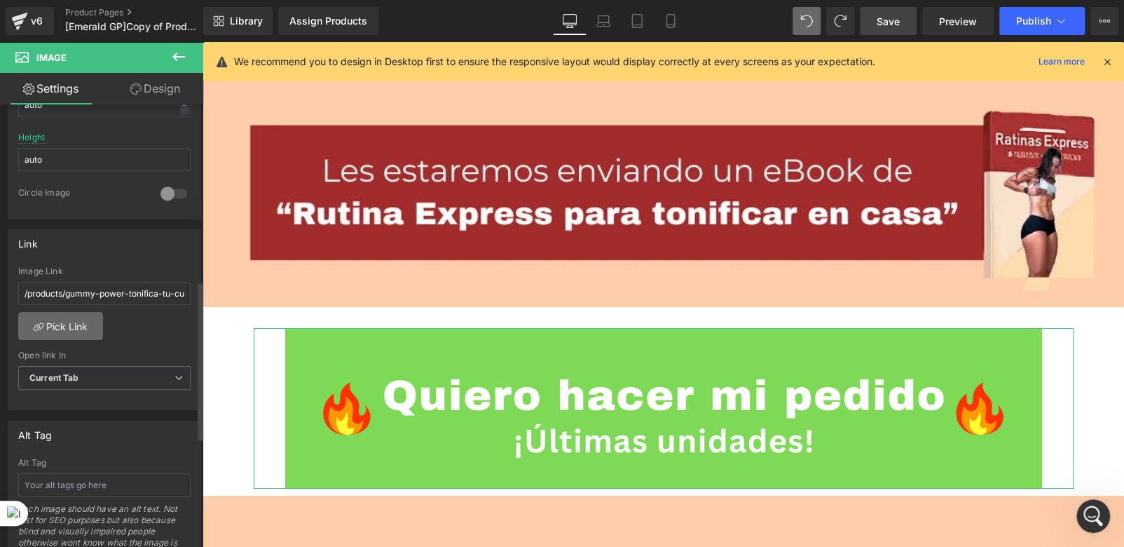
click at [74, 316] on link "Pick Link" at bounding box center [60, 326] width 85 height 28
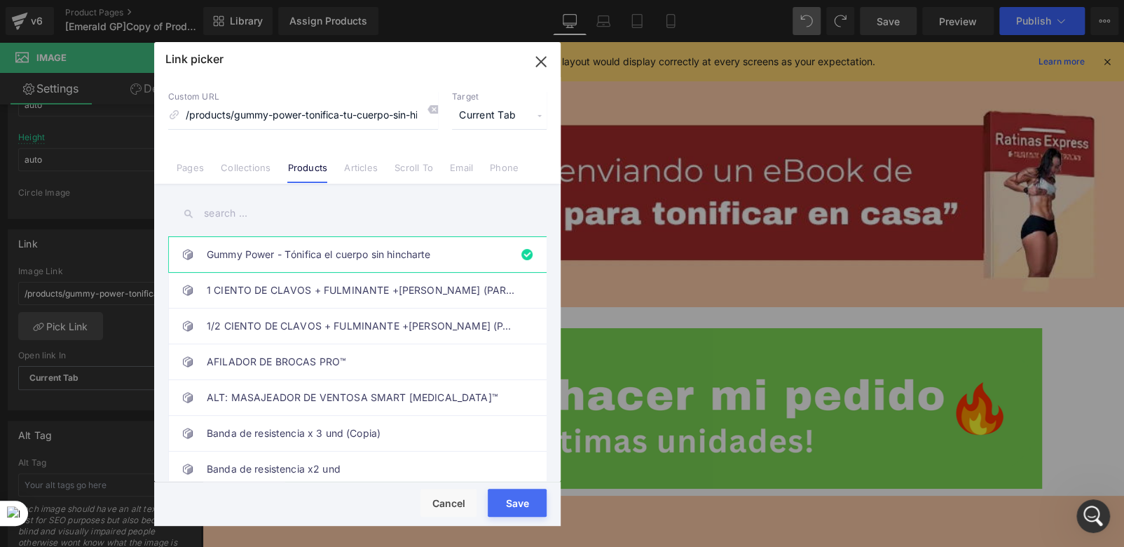
click at [372, 207] on input "text" at bounding box center [357, 214] width 379 height 32
